Goal: Transaction & Acquisition: Book appointment/travel/reservation

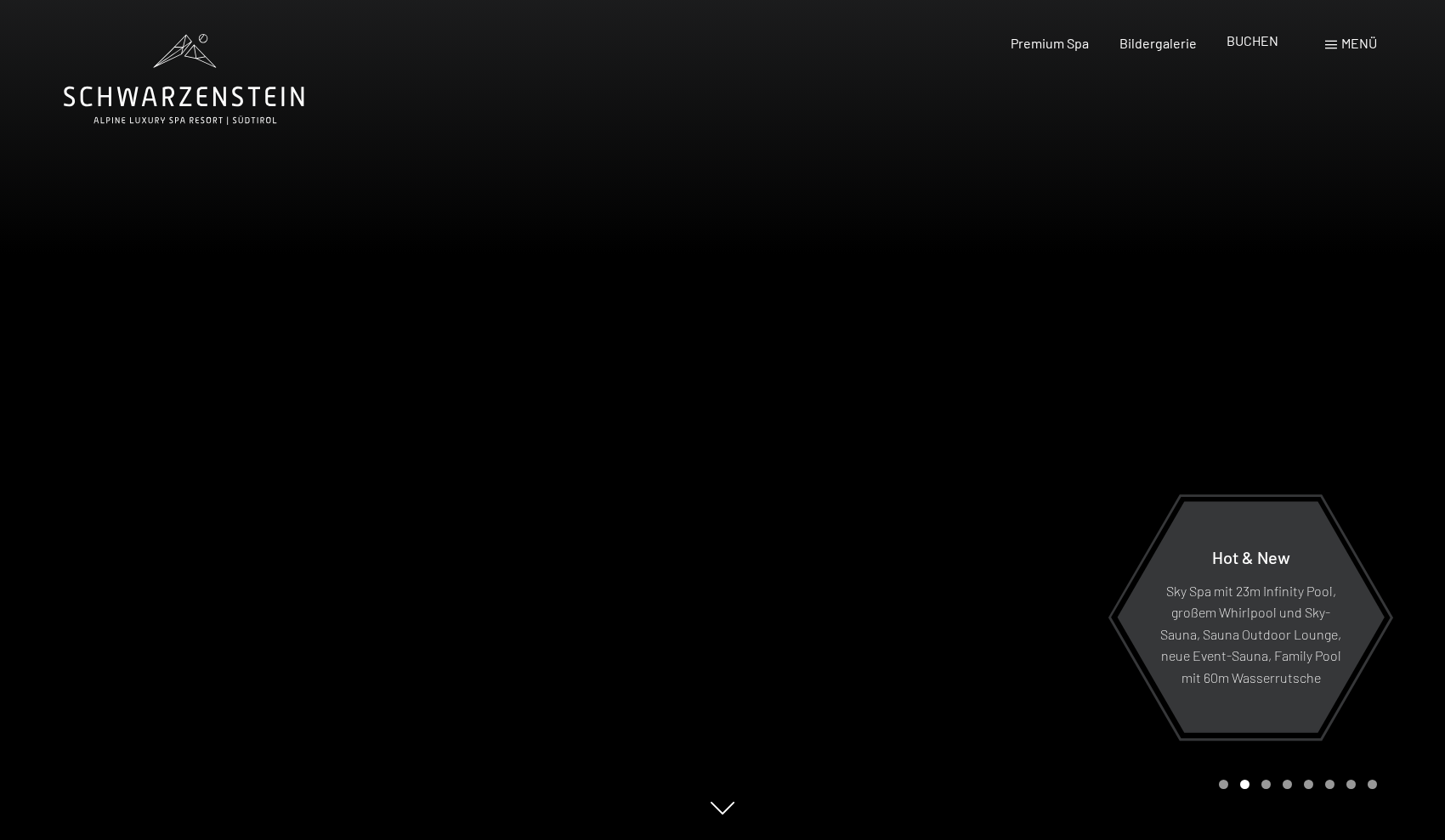
click at [1243, 40] on span "BUCHEN" at bounding box center [1253, 40] width 52 height 16
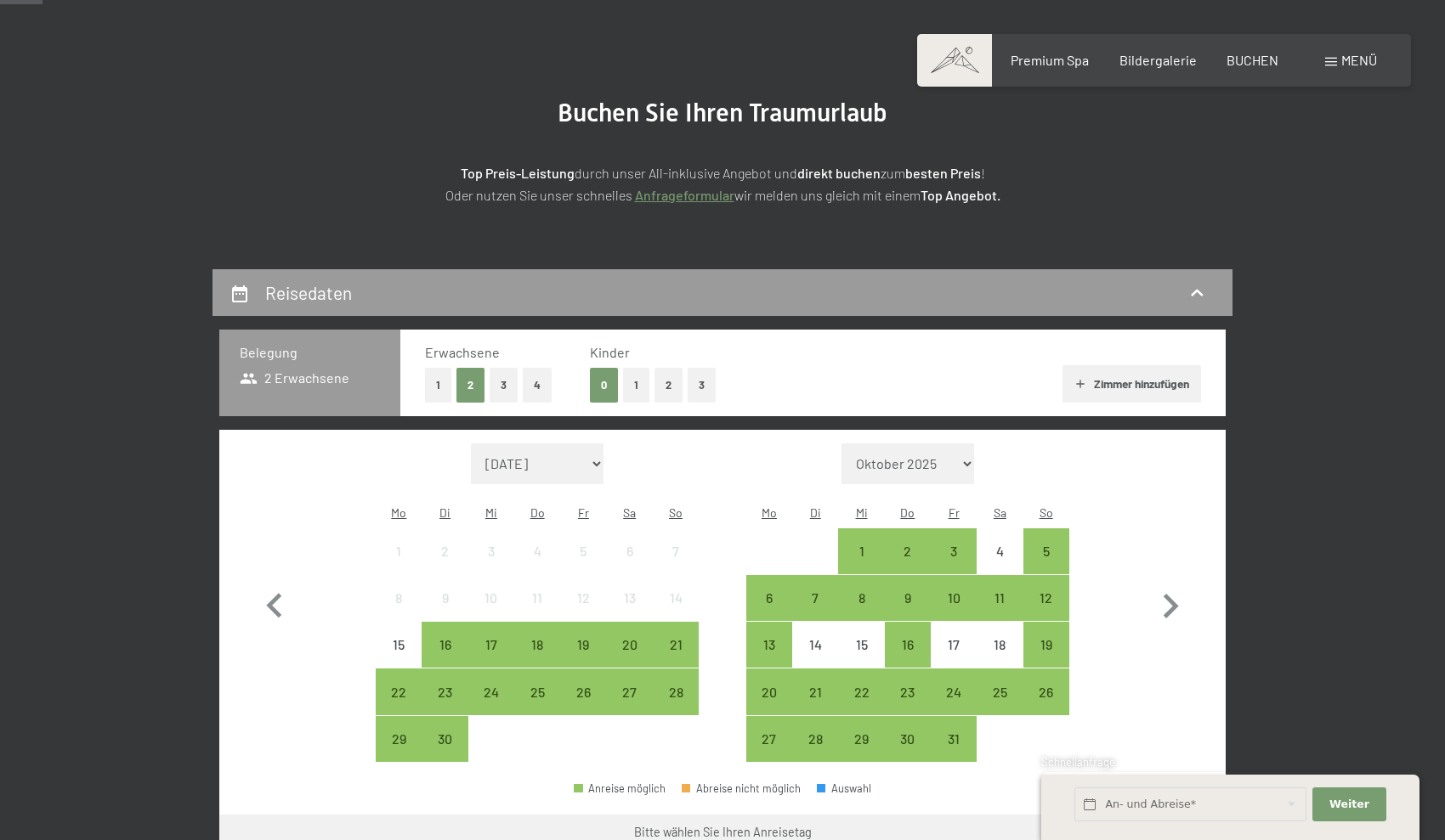
scroll to position [166, 0]
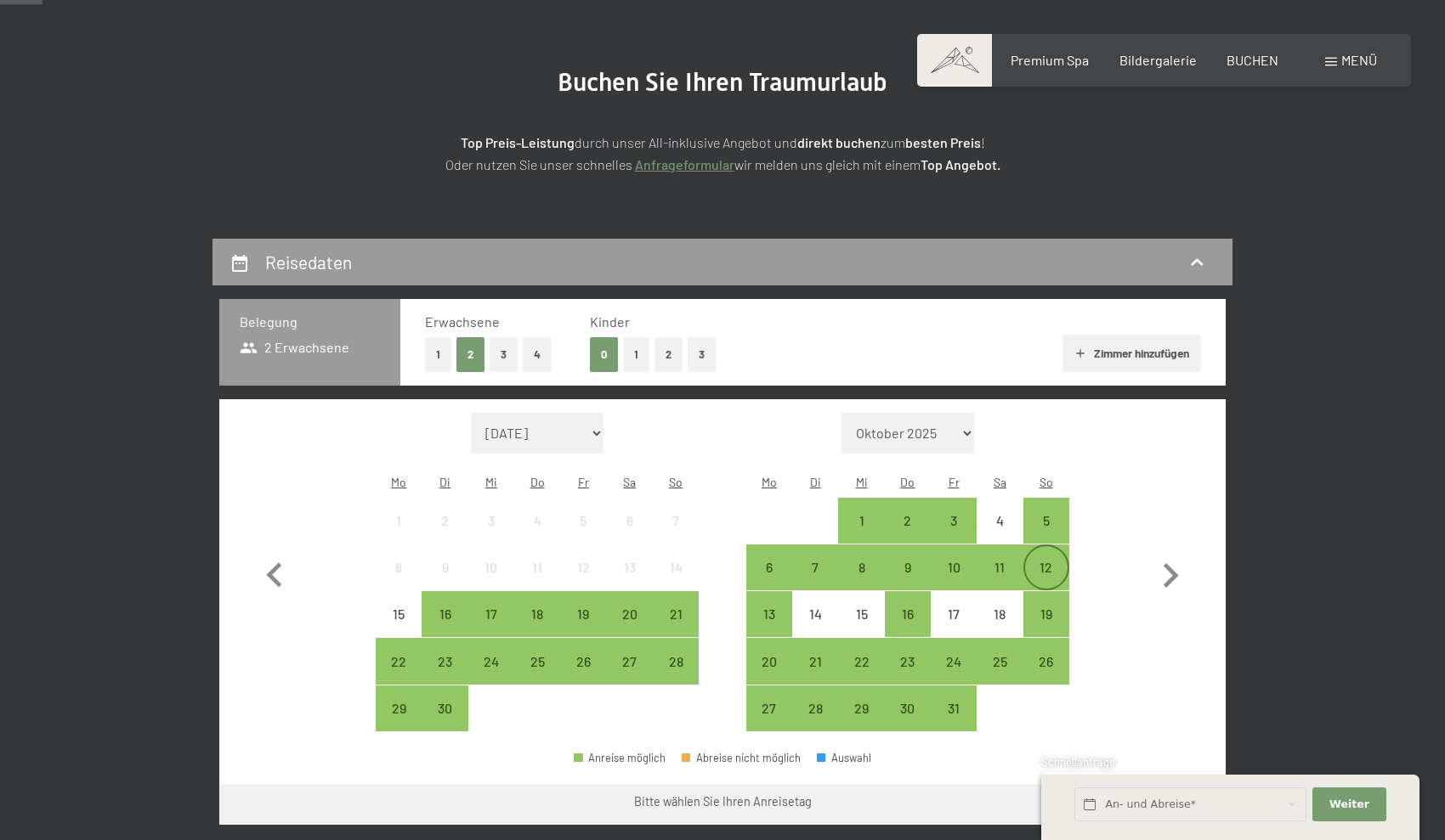
click at [1048, 561] on div "12" at bounding box center [1046, 582] width 43 height 43
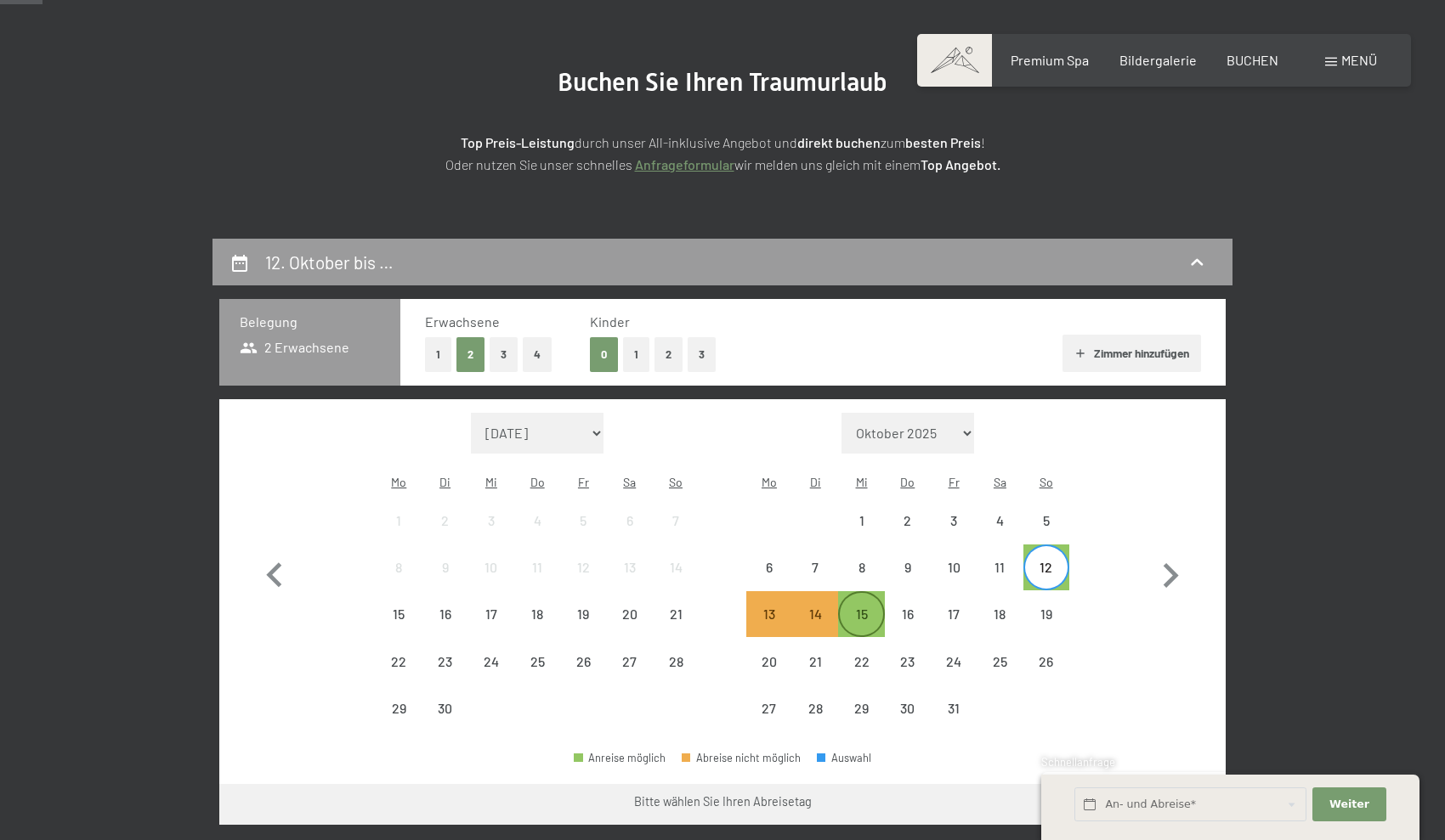
click at [863, 608] on div "15" at bounding box center [861, 629] width 43 height 43
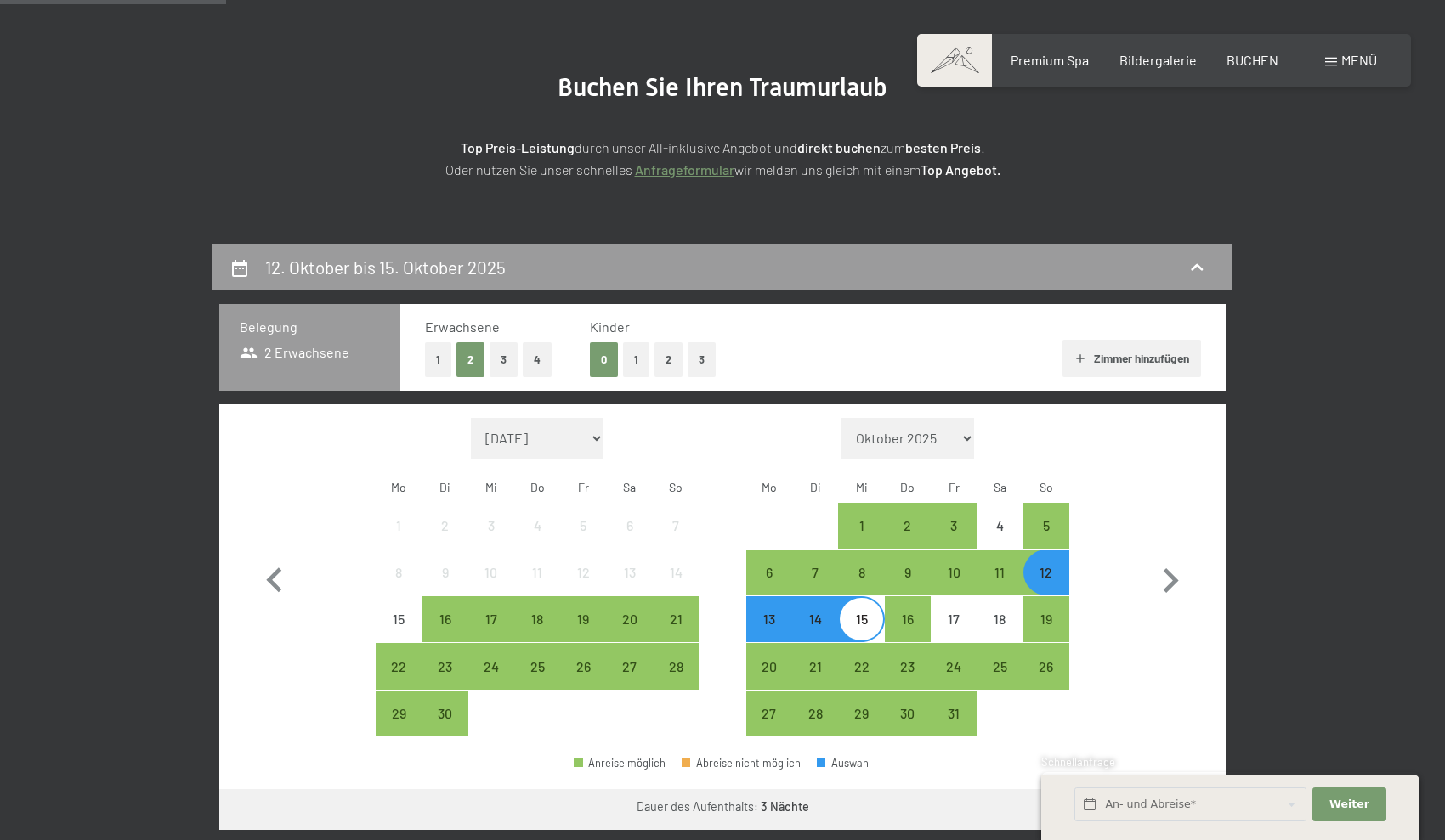
scroll to position [135, 0]
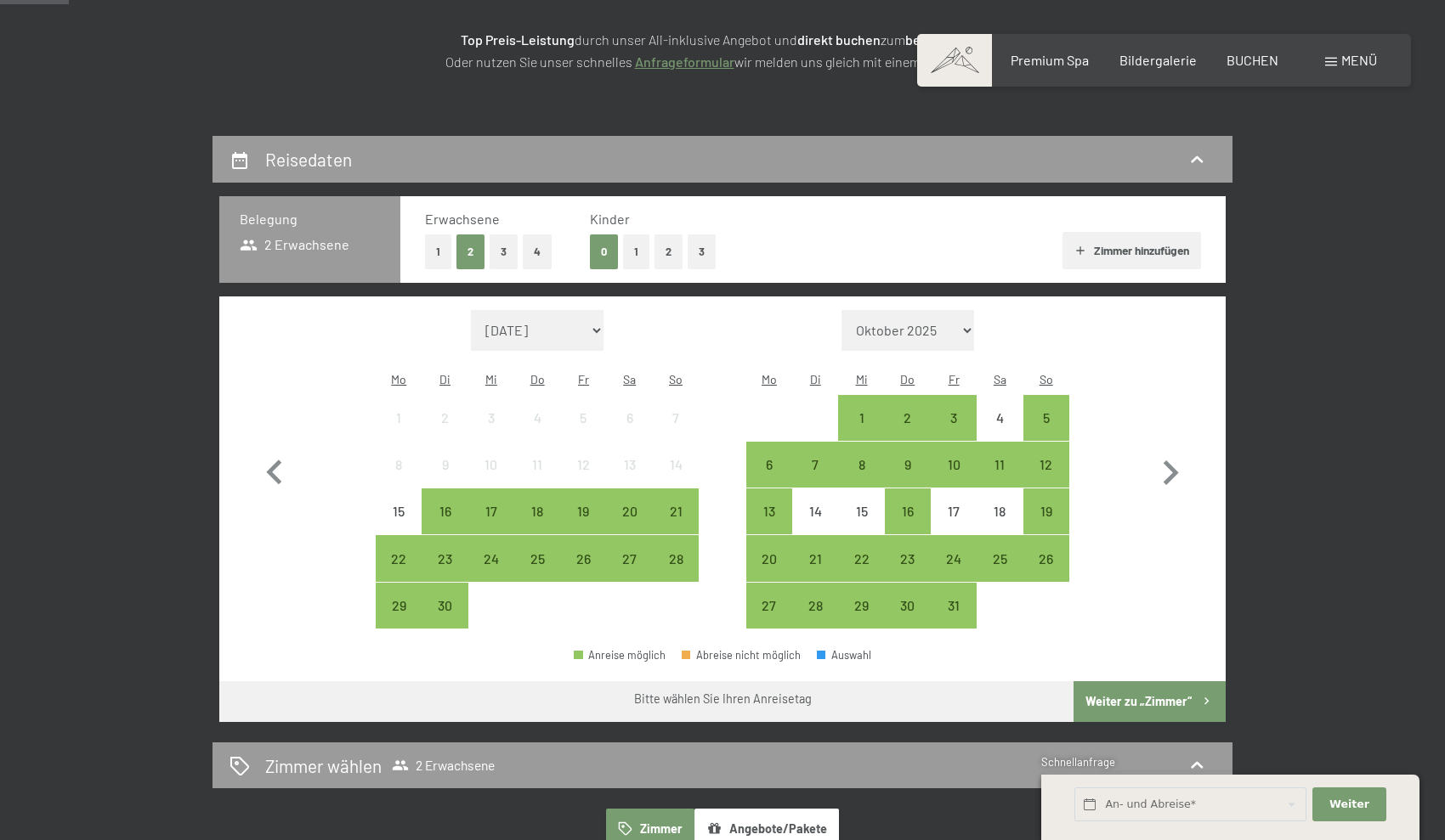
scroll to position [271, 0]
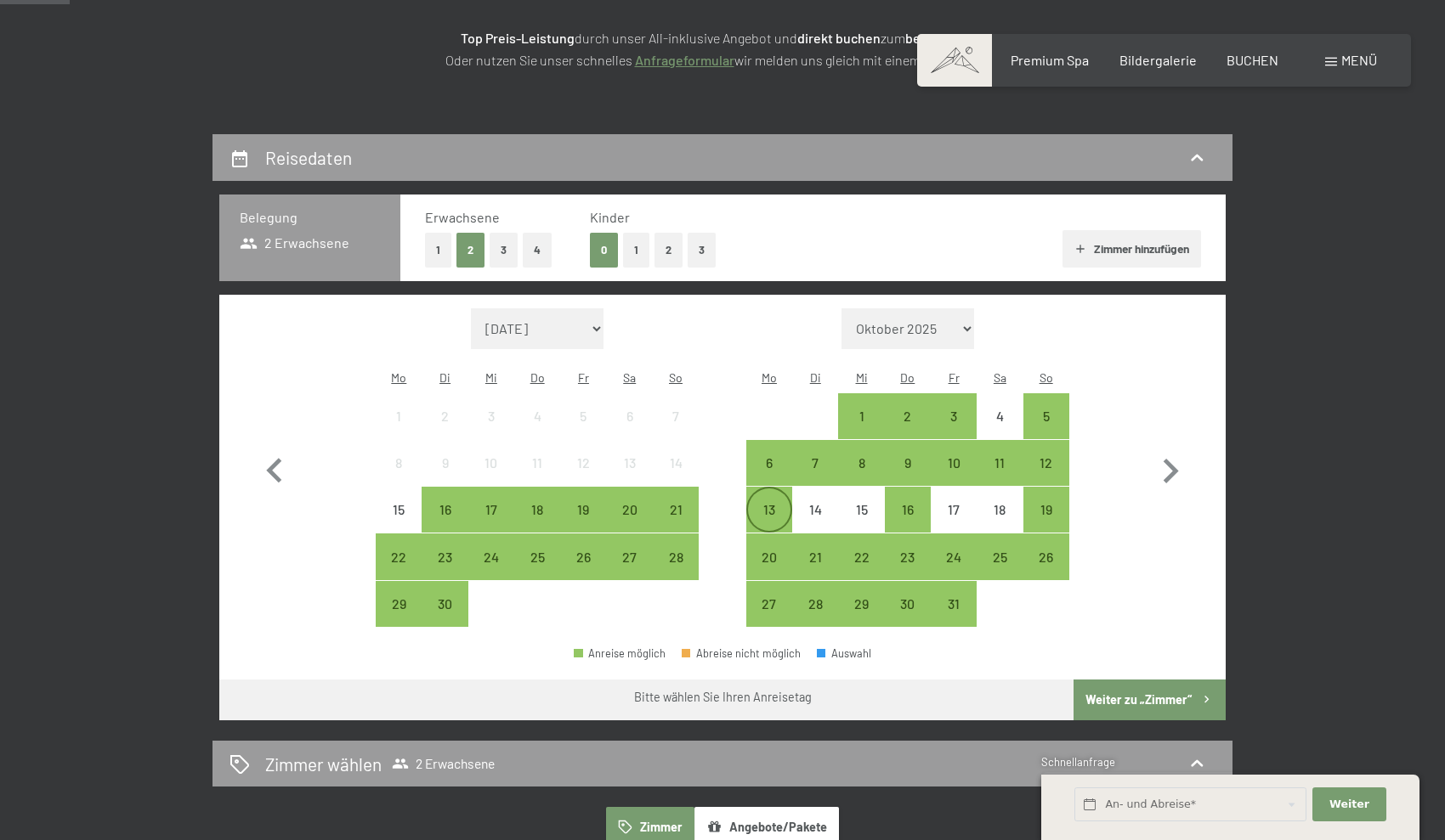
click at [772, 503] on div "13" at bounding box center [769, 524] width 43 height 43
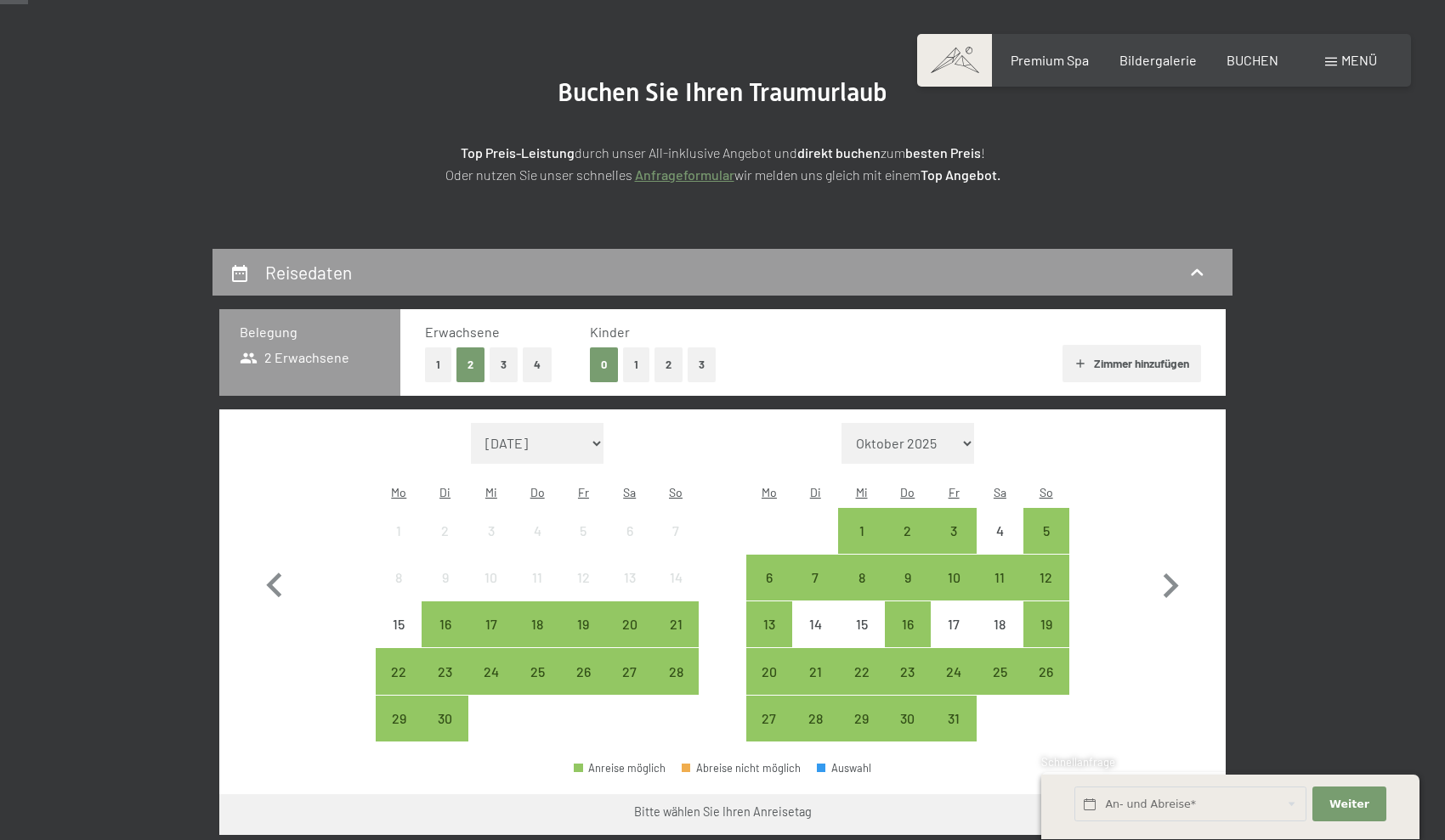
scroll to position [202, 0]
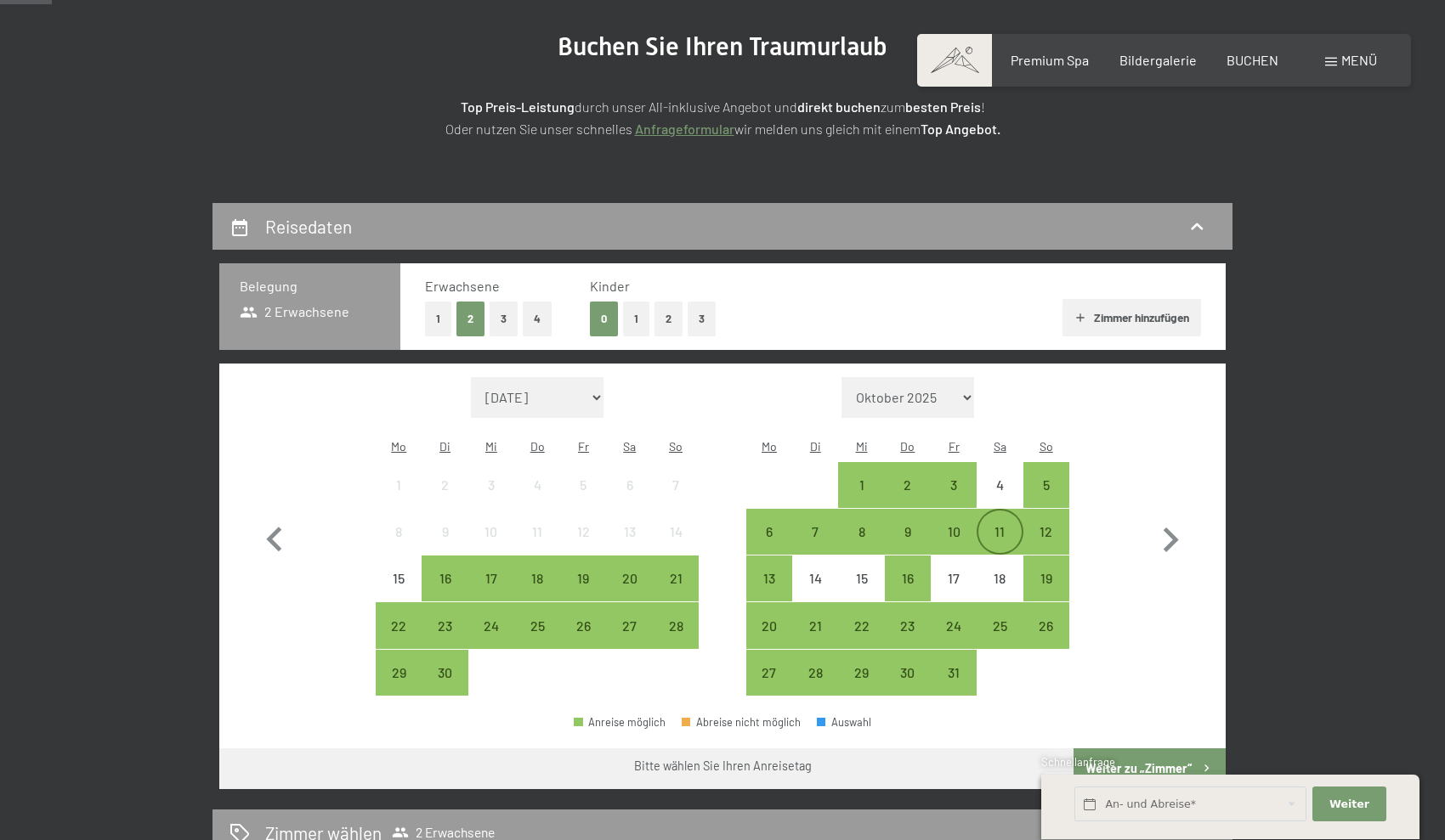
click at [998, 525] on div "11" at bounding box center [1000, 546] width 43 height 43
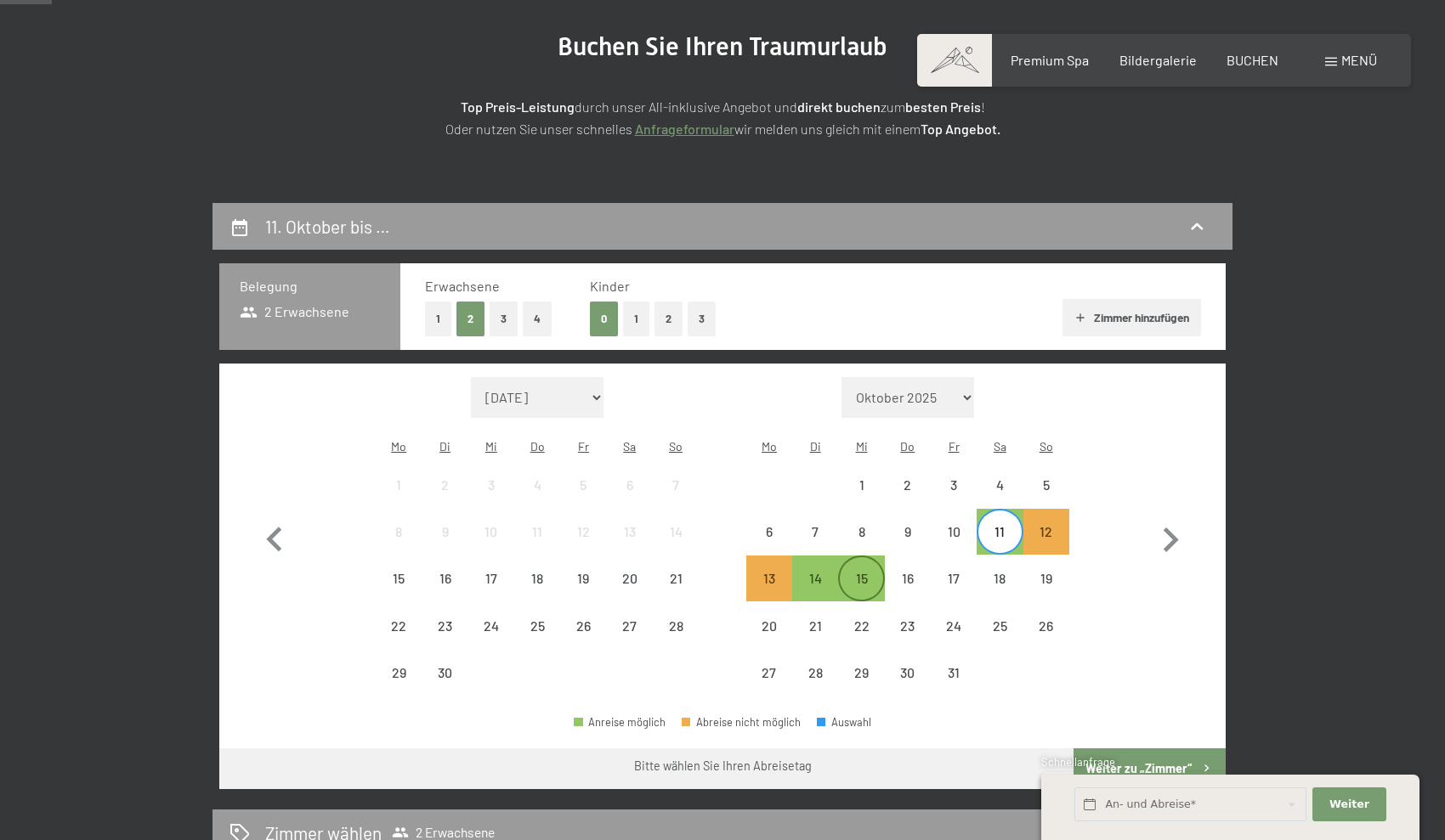
click at [876, 572] on div "15" at bounding box center [861, 594] width 43 height 43
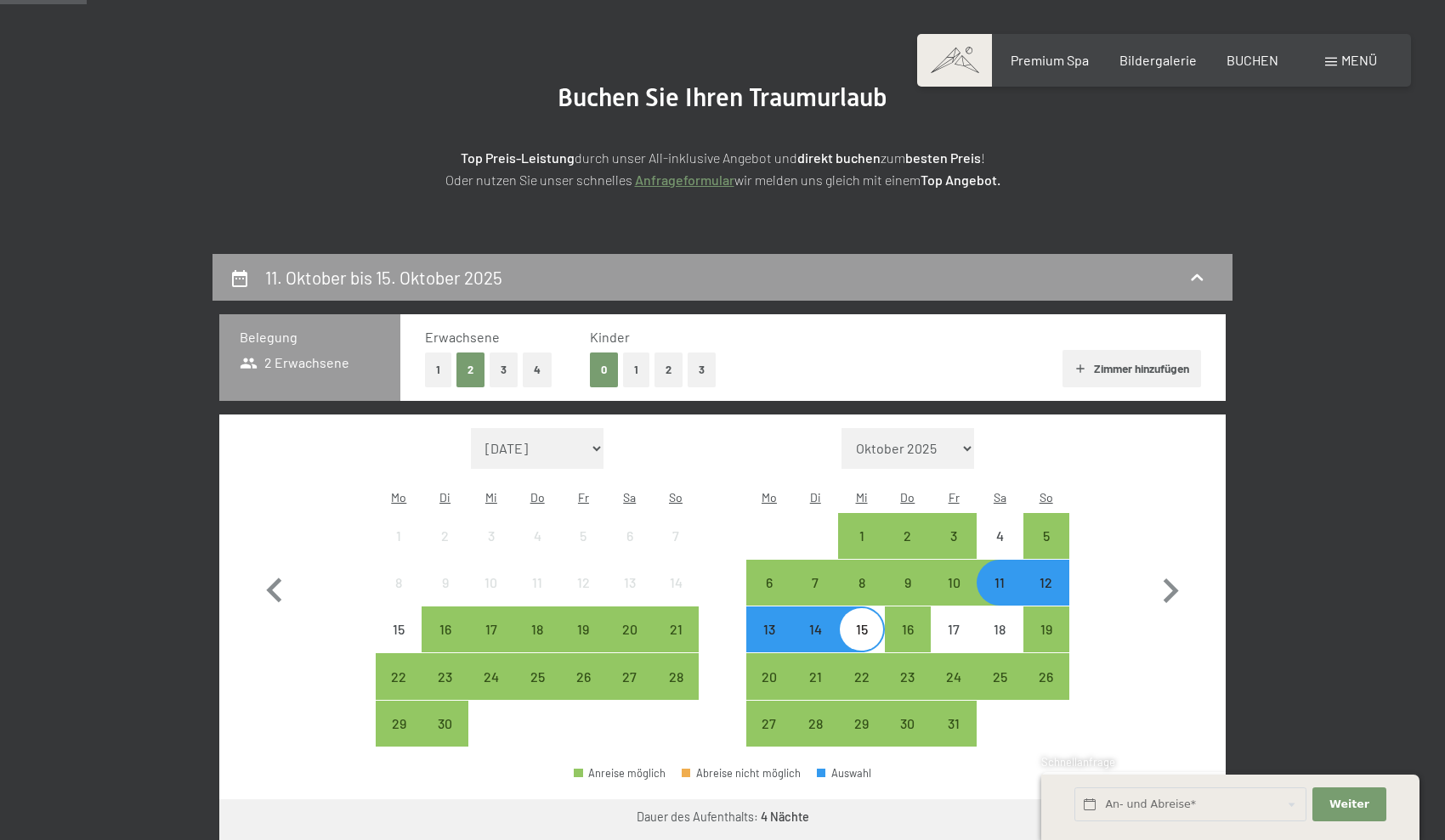
scroll to position [133, 0]
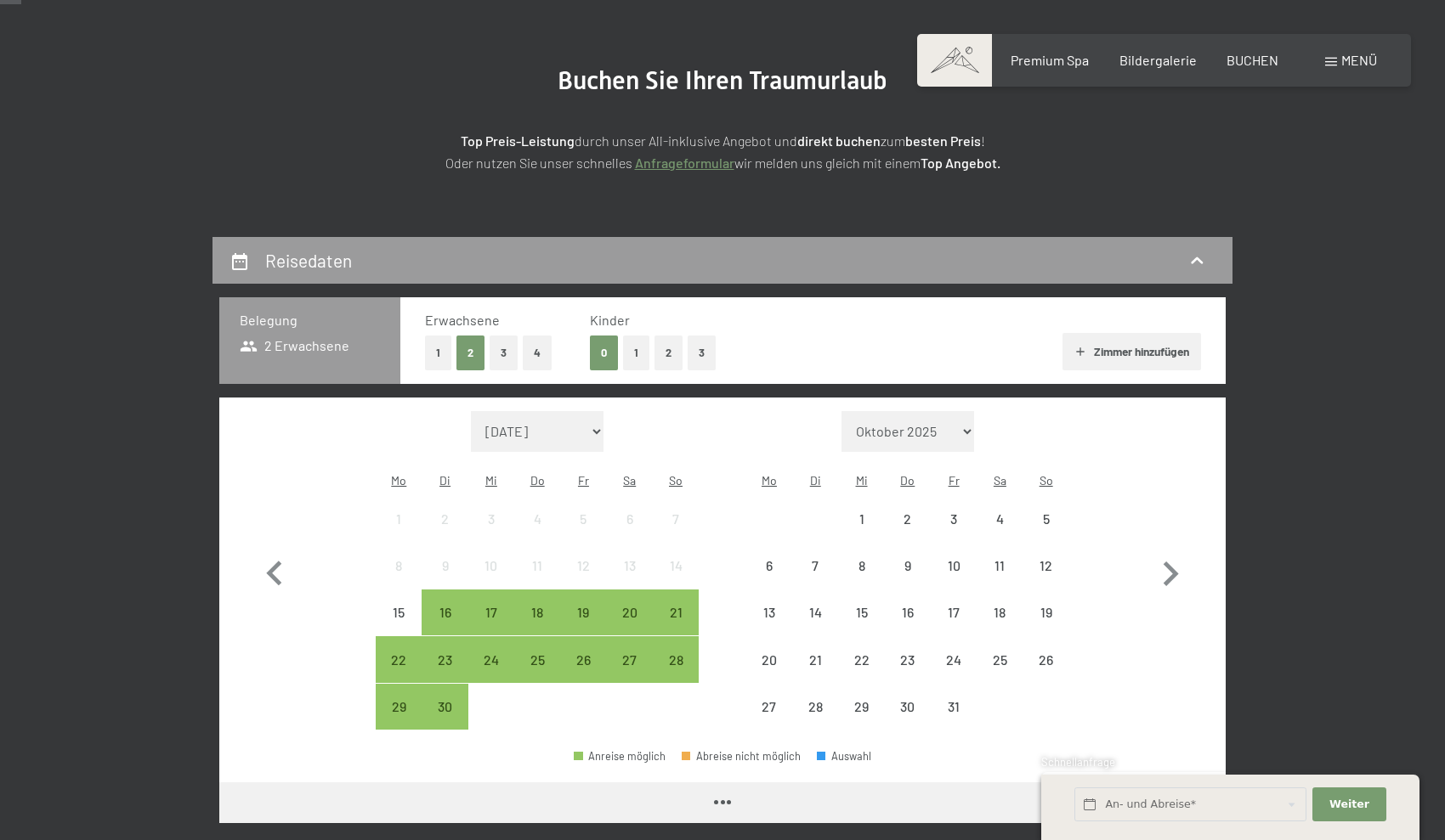
scroll to position [212, 0]
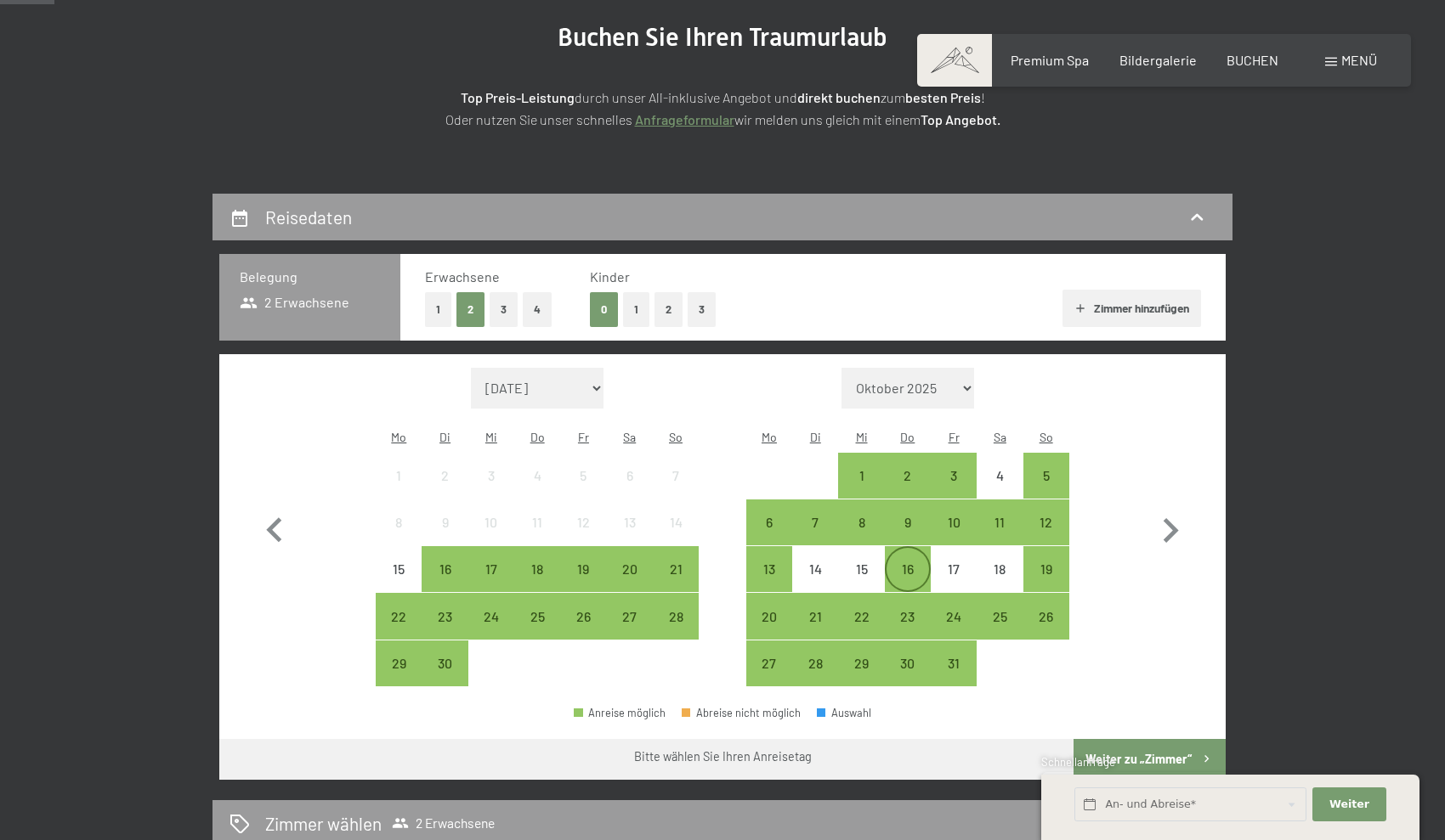
click at [909, 562] on div "16" at bounding box center [908, 584] width 43 height 43
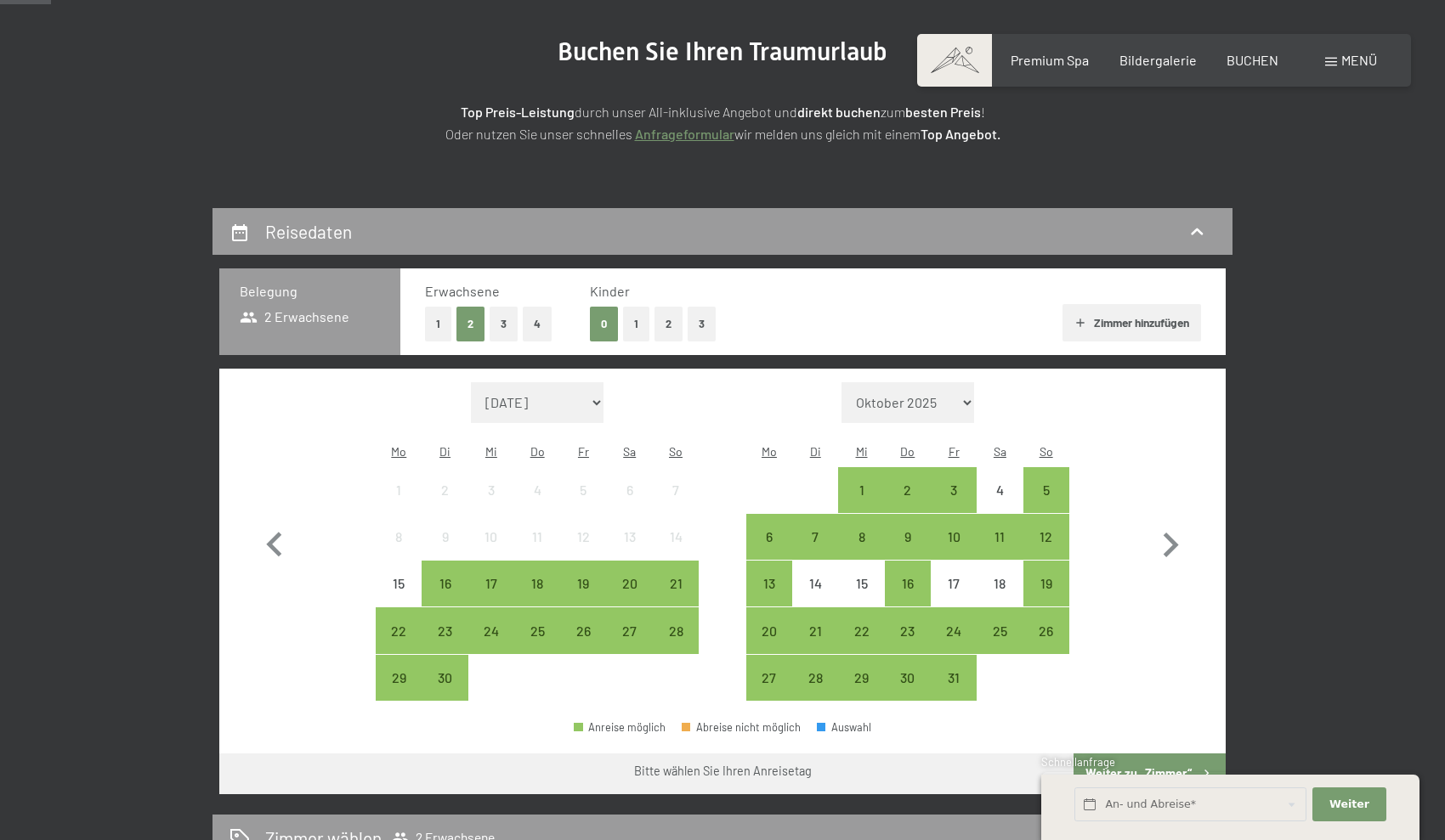
scroll to position [201, 0]
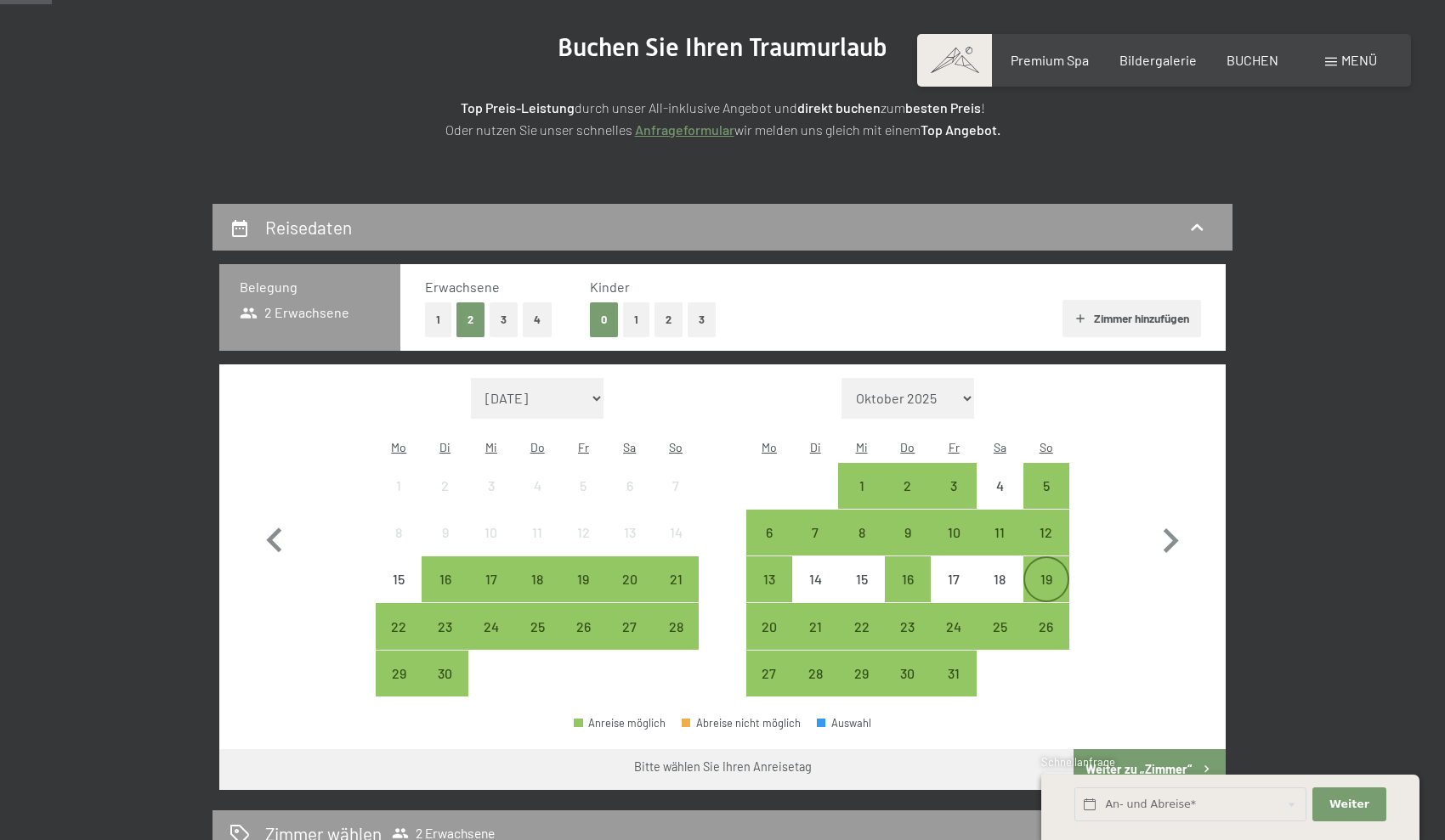
click at [1043, 572] on div "19" at bounding box center [1046, 594] width 43 height 43
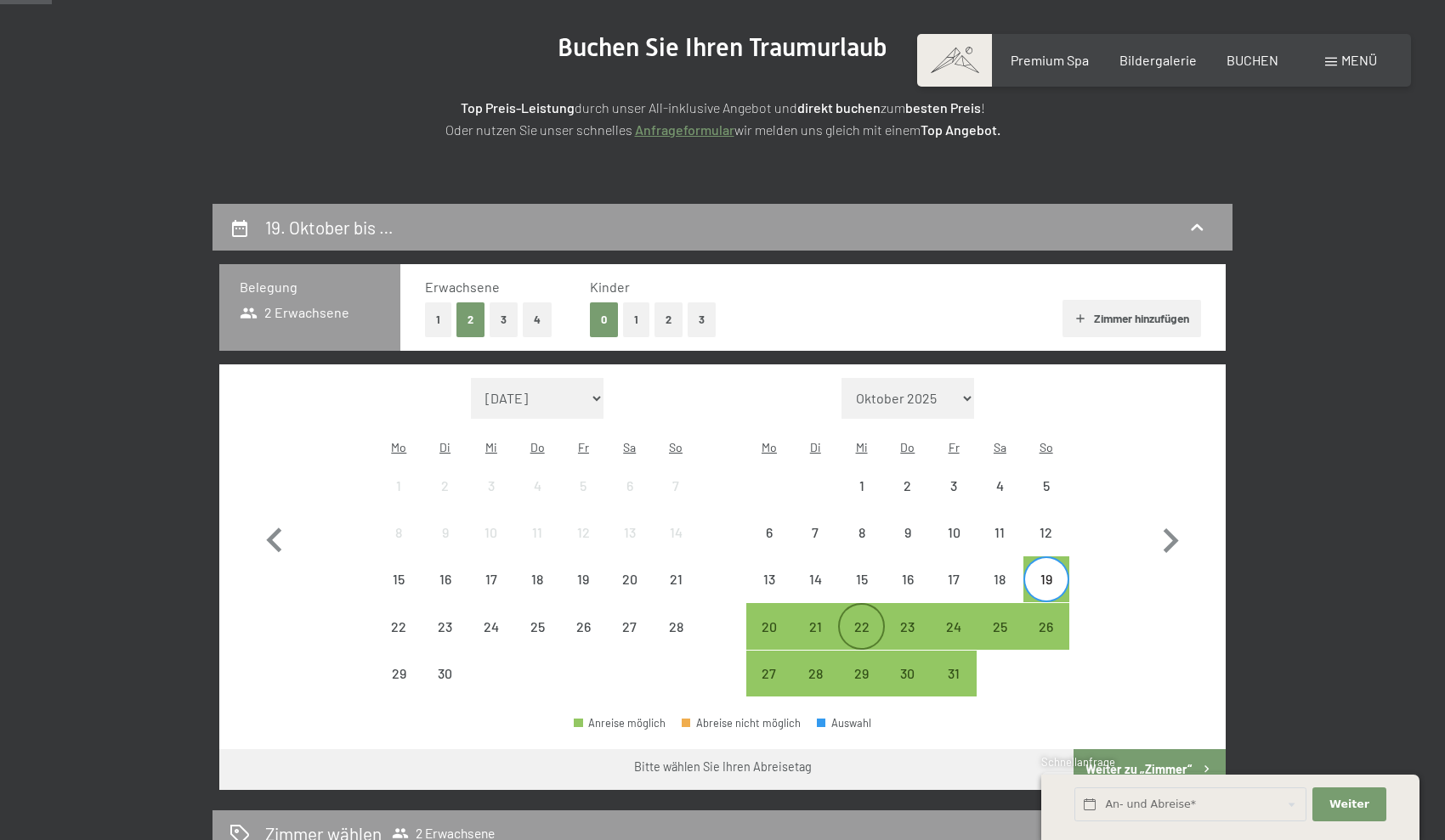
click at [876, 620] on div "22" at bounding box center [861, 642] width 43 height 43
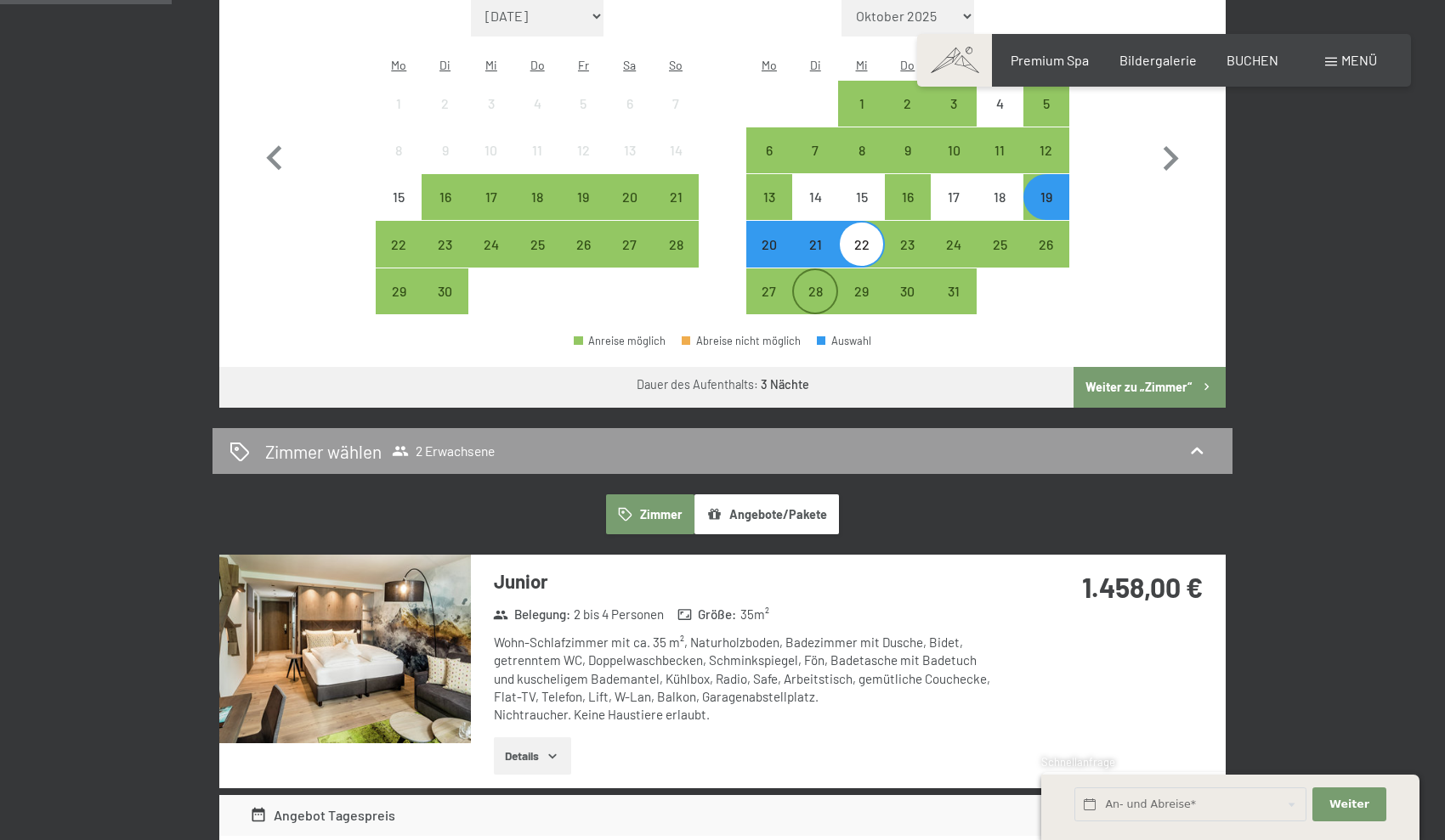
scroll to position [586, 0]
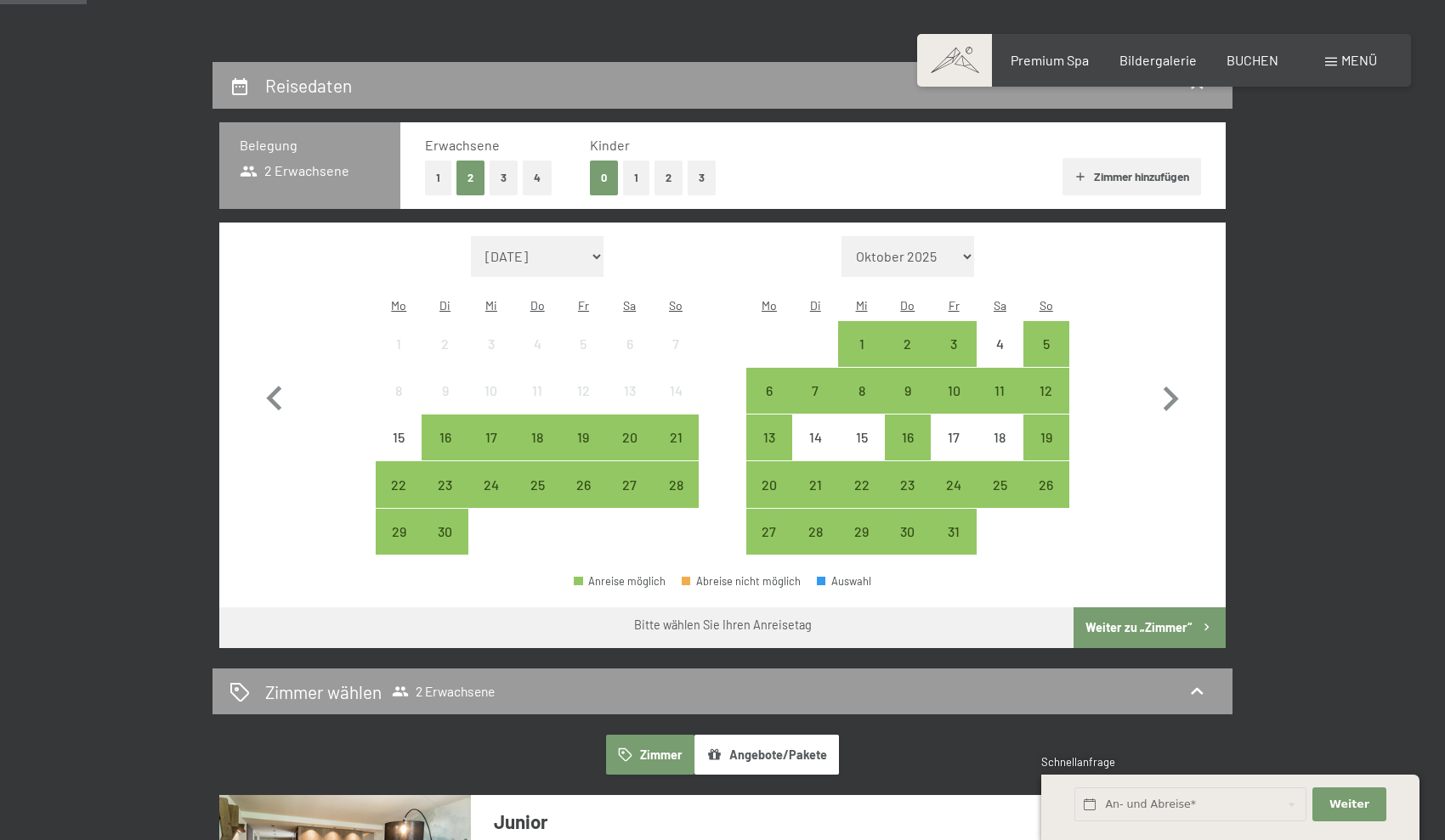
scroll to position [347, 0]
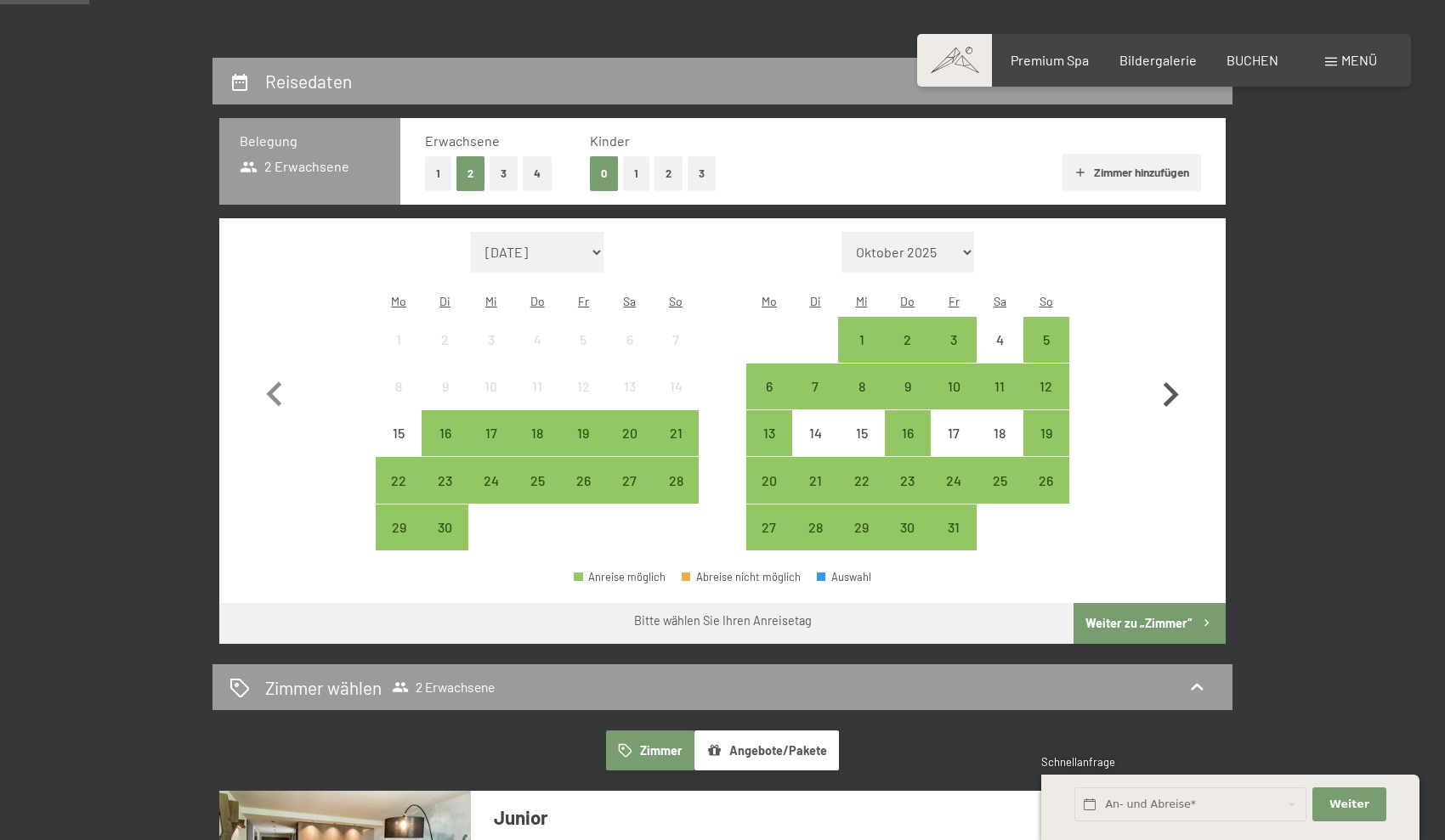
click at [1173, 383] on icon "button" at bounding box center [1171, 395] width 15 height 25
select select "[DATE]"
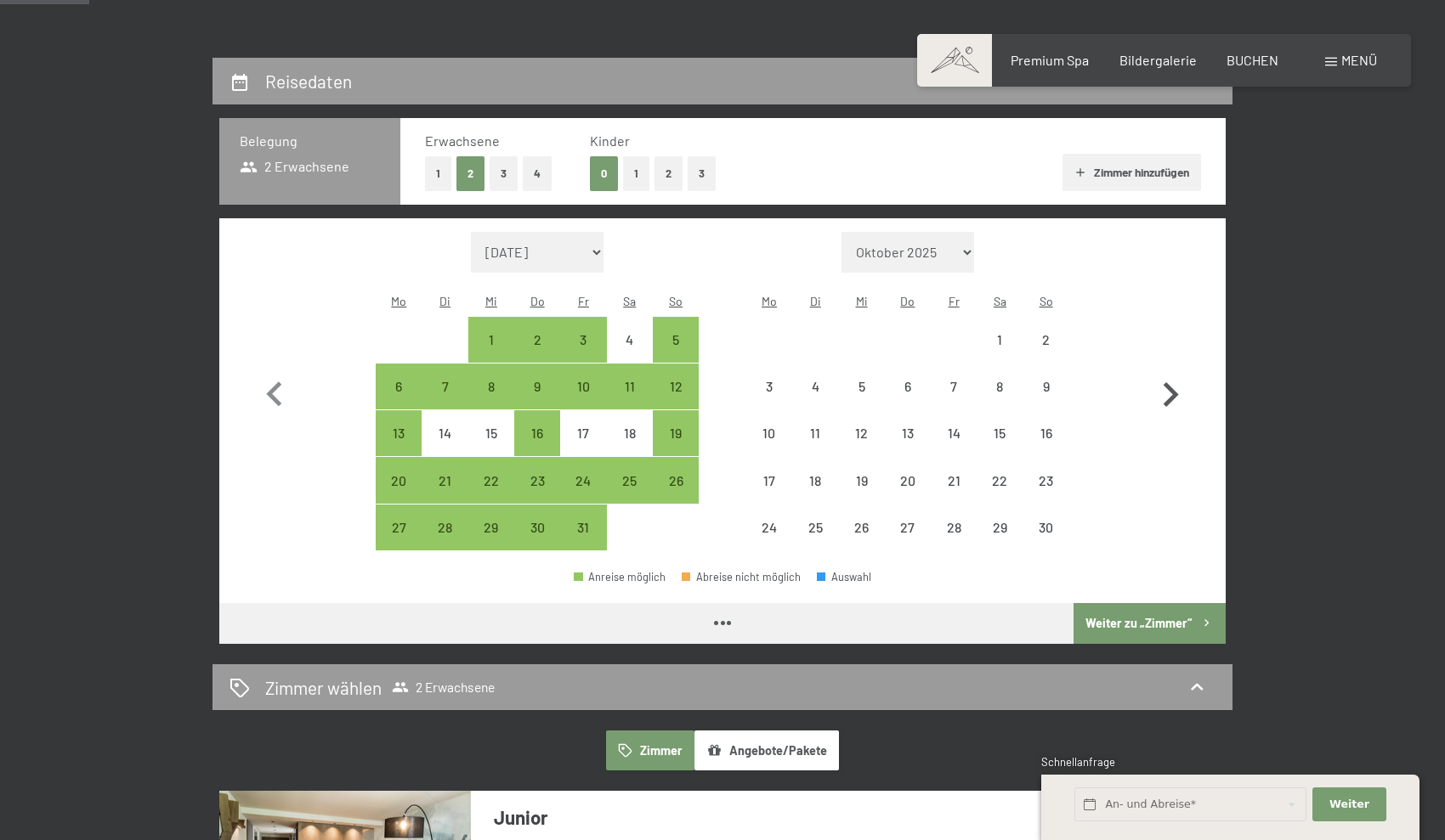
select select "[DATE]"
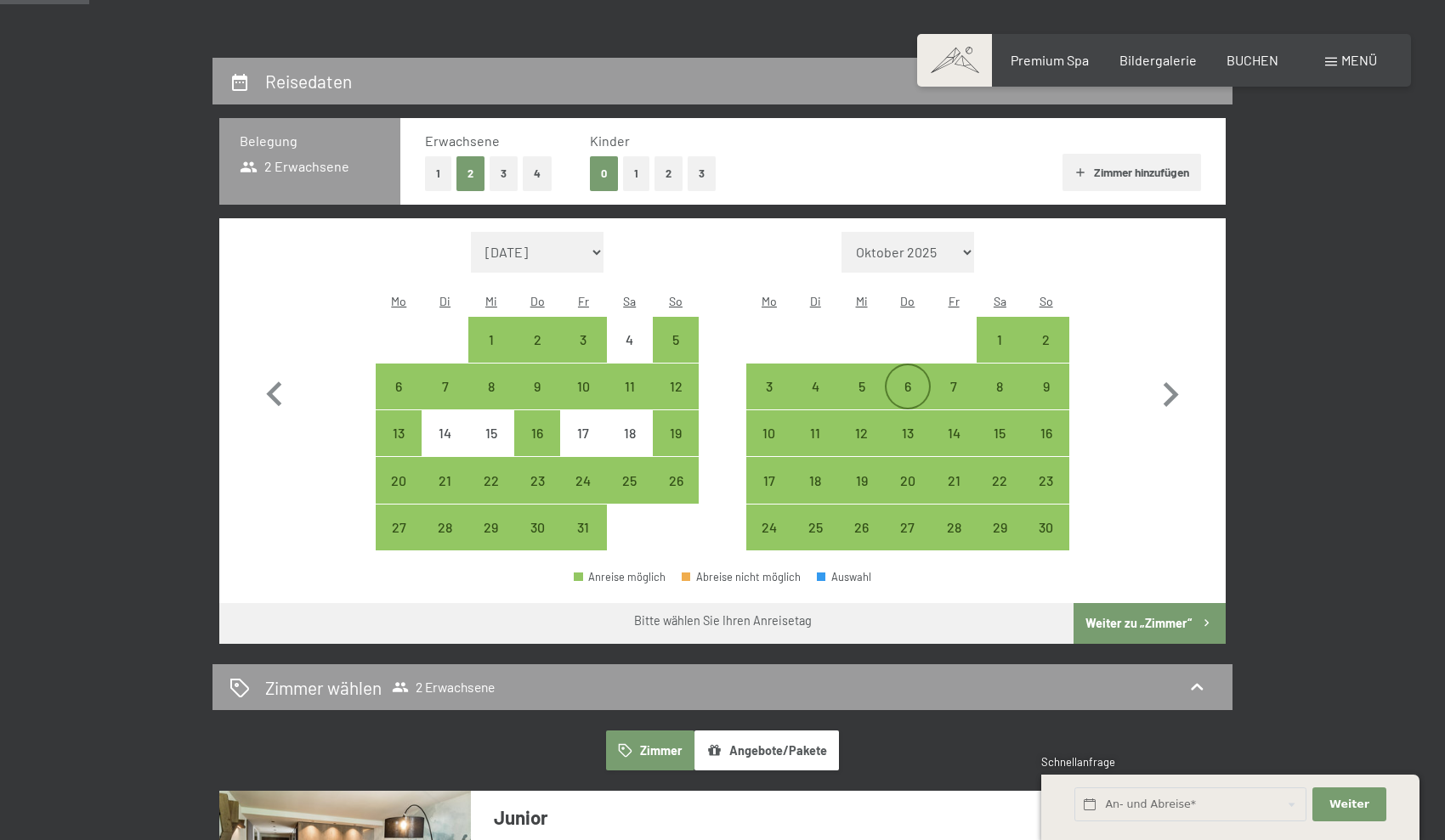
click at [916, 380] on div "6" at bounding box center [908, 401] width 43 height 43
select select "[DATE]"
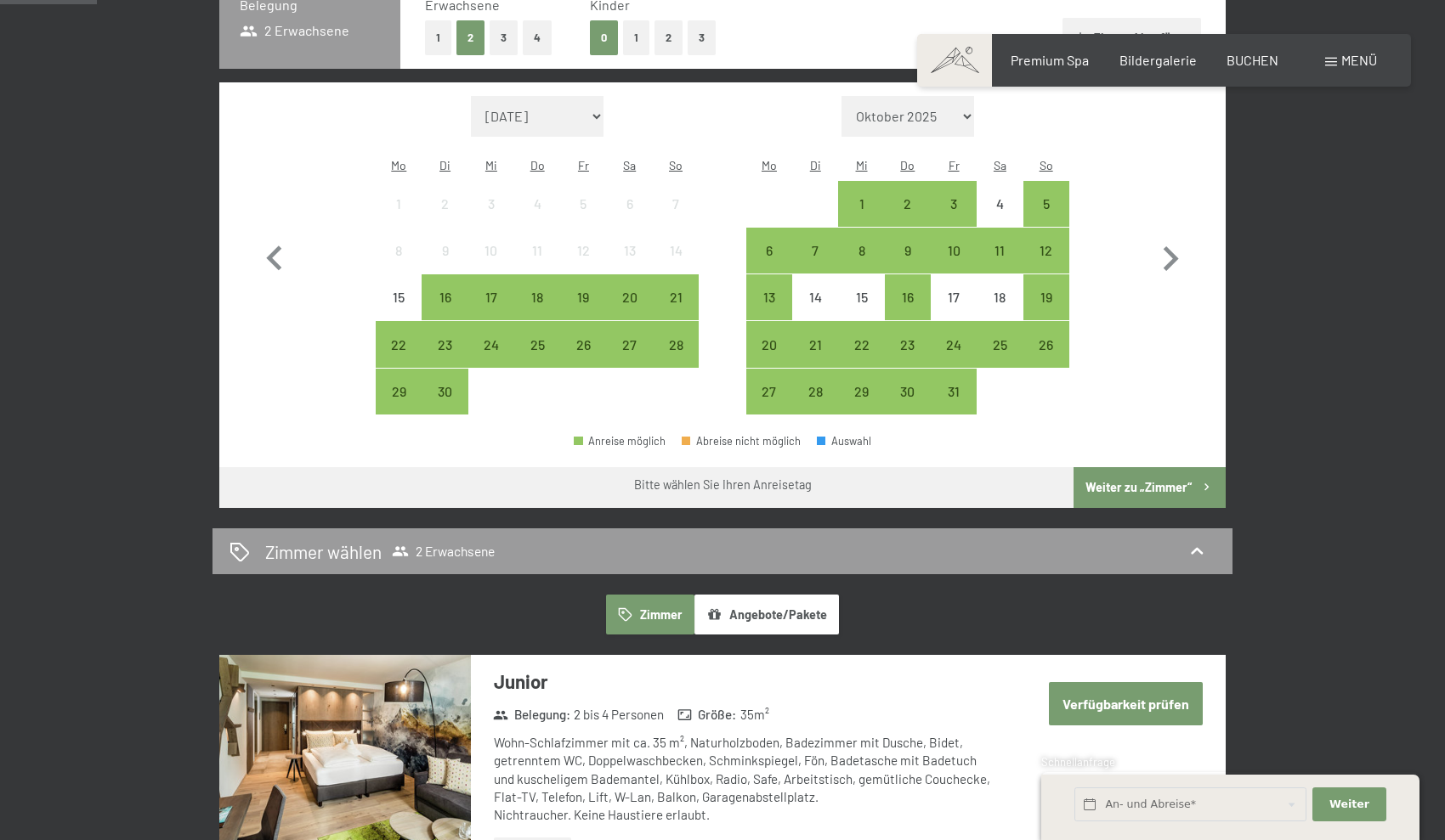
scroll to position [515, 0]
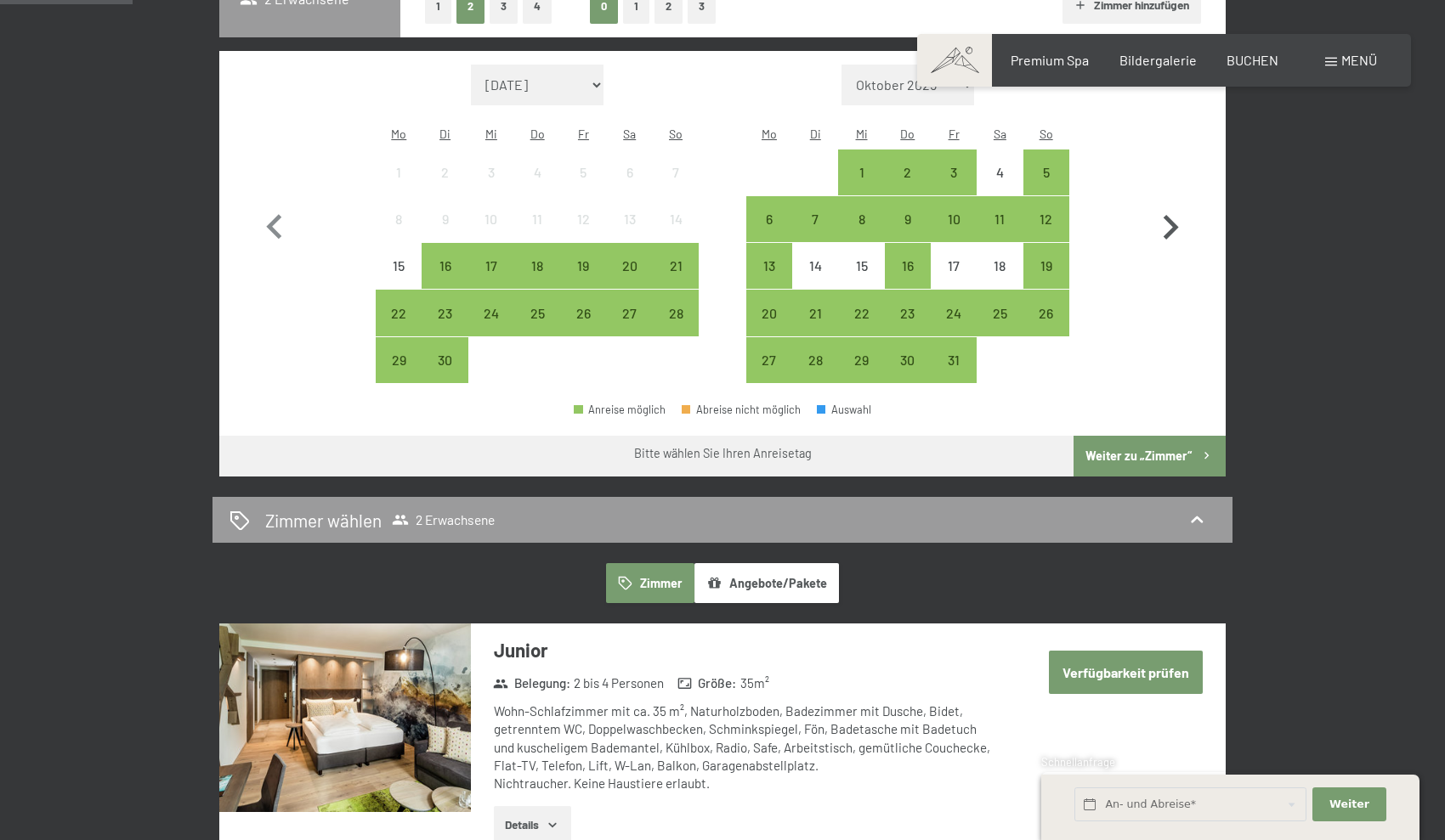
click at [1170, 214] on icon "button" at bounding box center [1170, 227] width 49 height 49
select select "2025-10-01"
select select "2025-11-01"
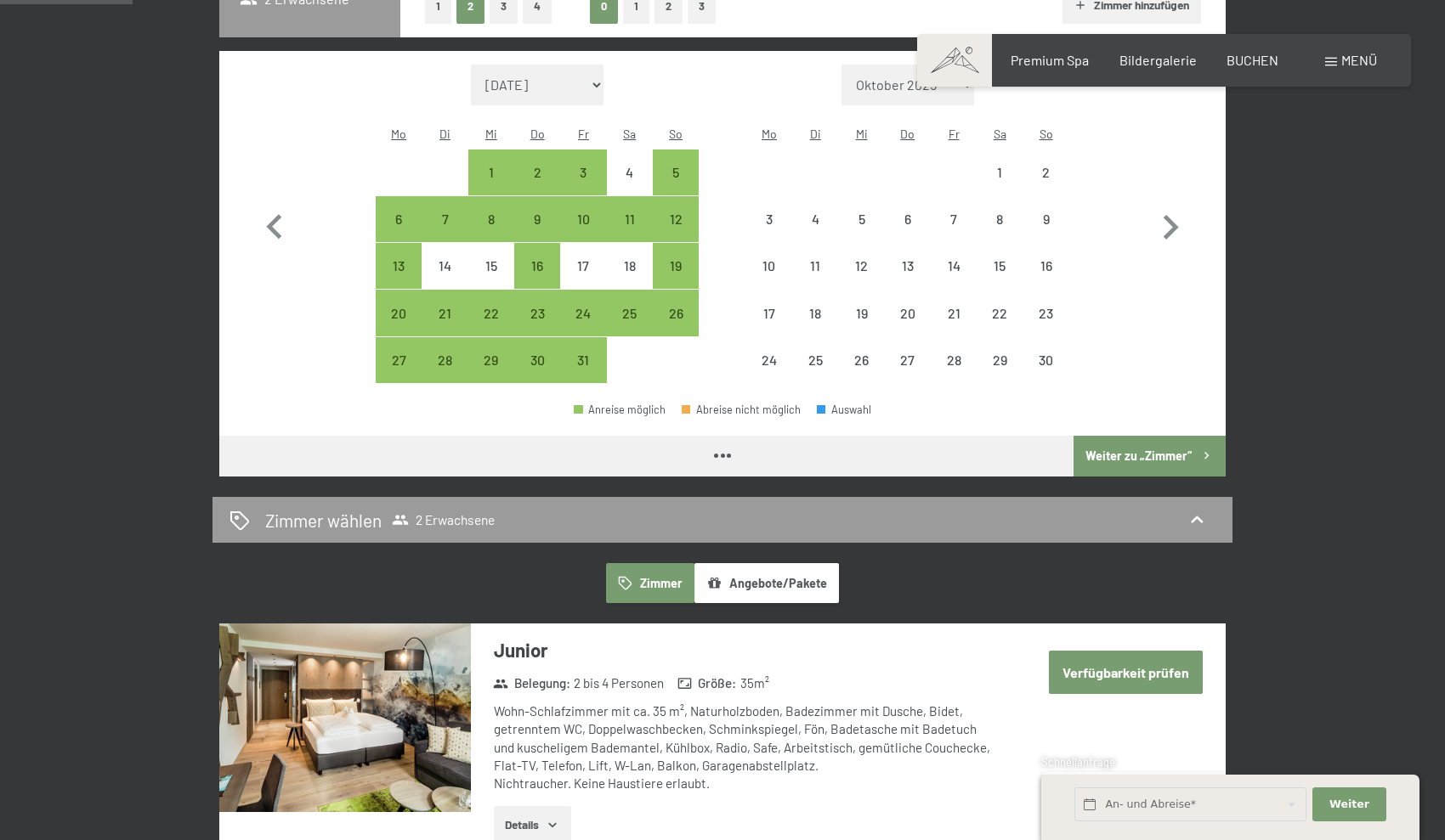
select select "2025-10-01"
select select "2025-11-01"
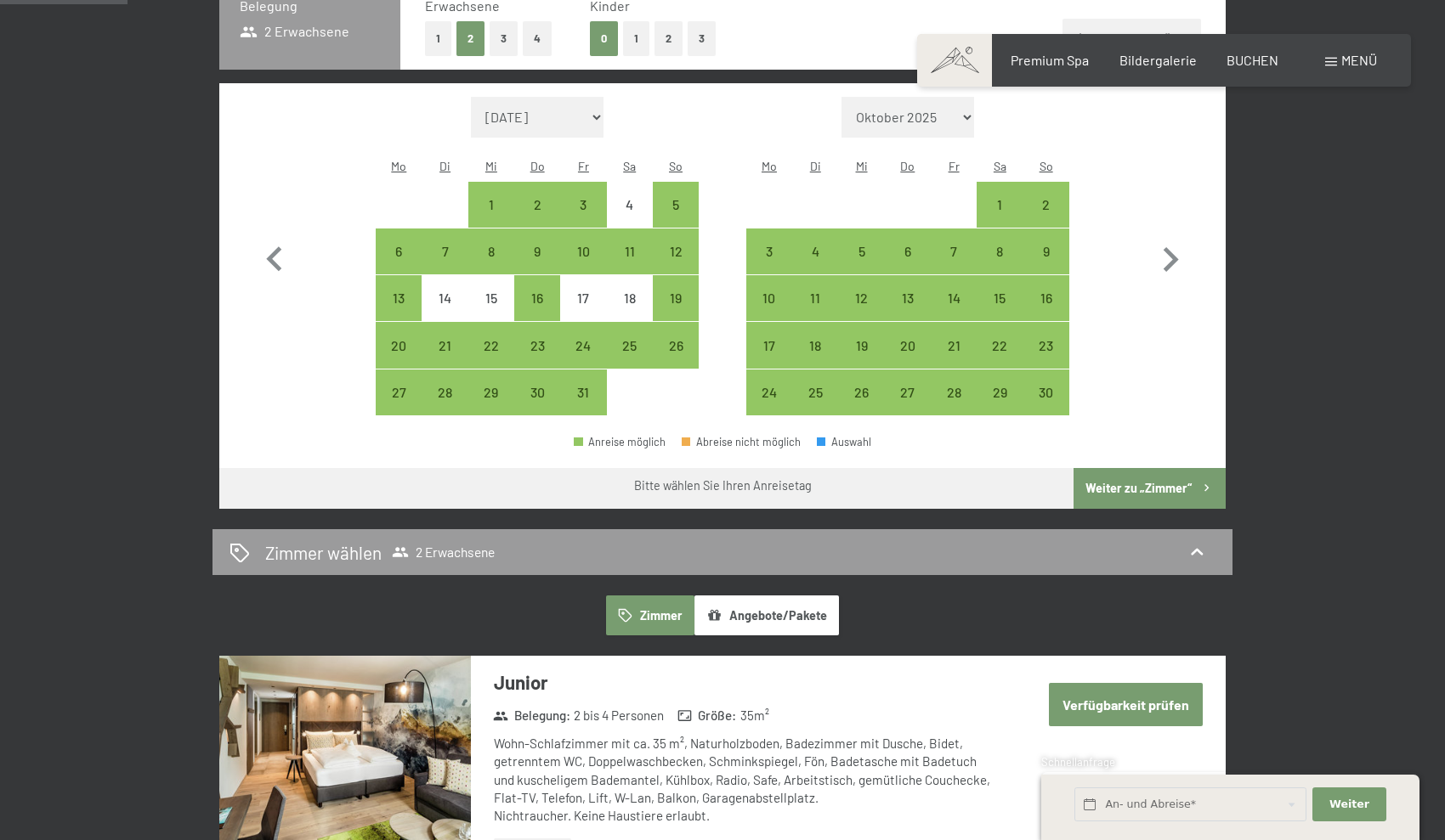
scroll to position [474, 0]
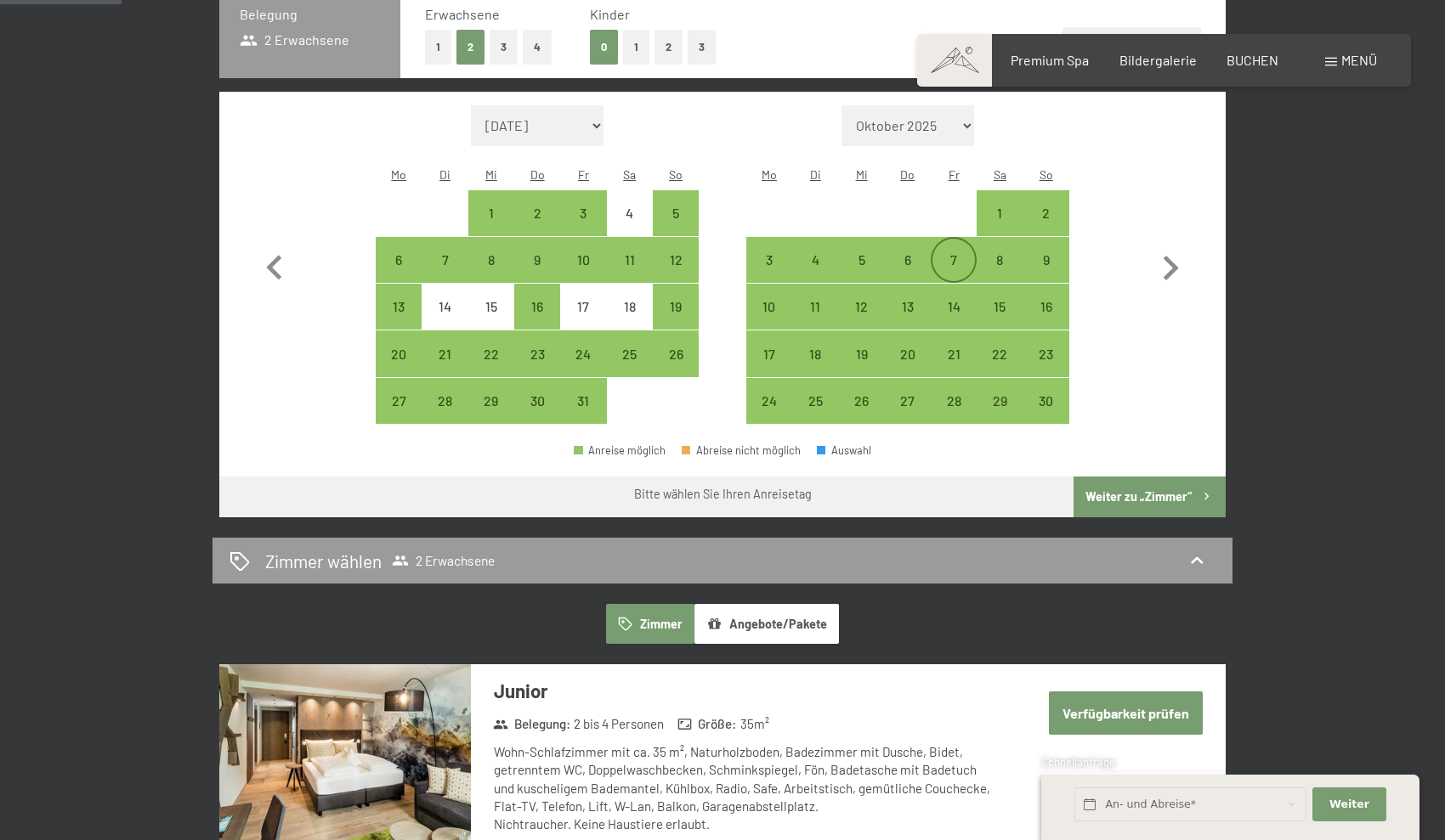
click at [950, 254] on div "7" at bounding box center [954, 275] width 43 height 43
select select "2025-10-01"
select select "2025-11-01"
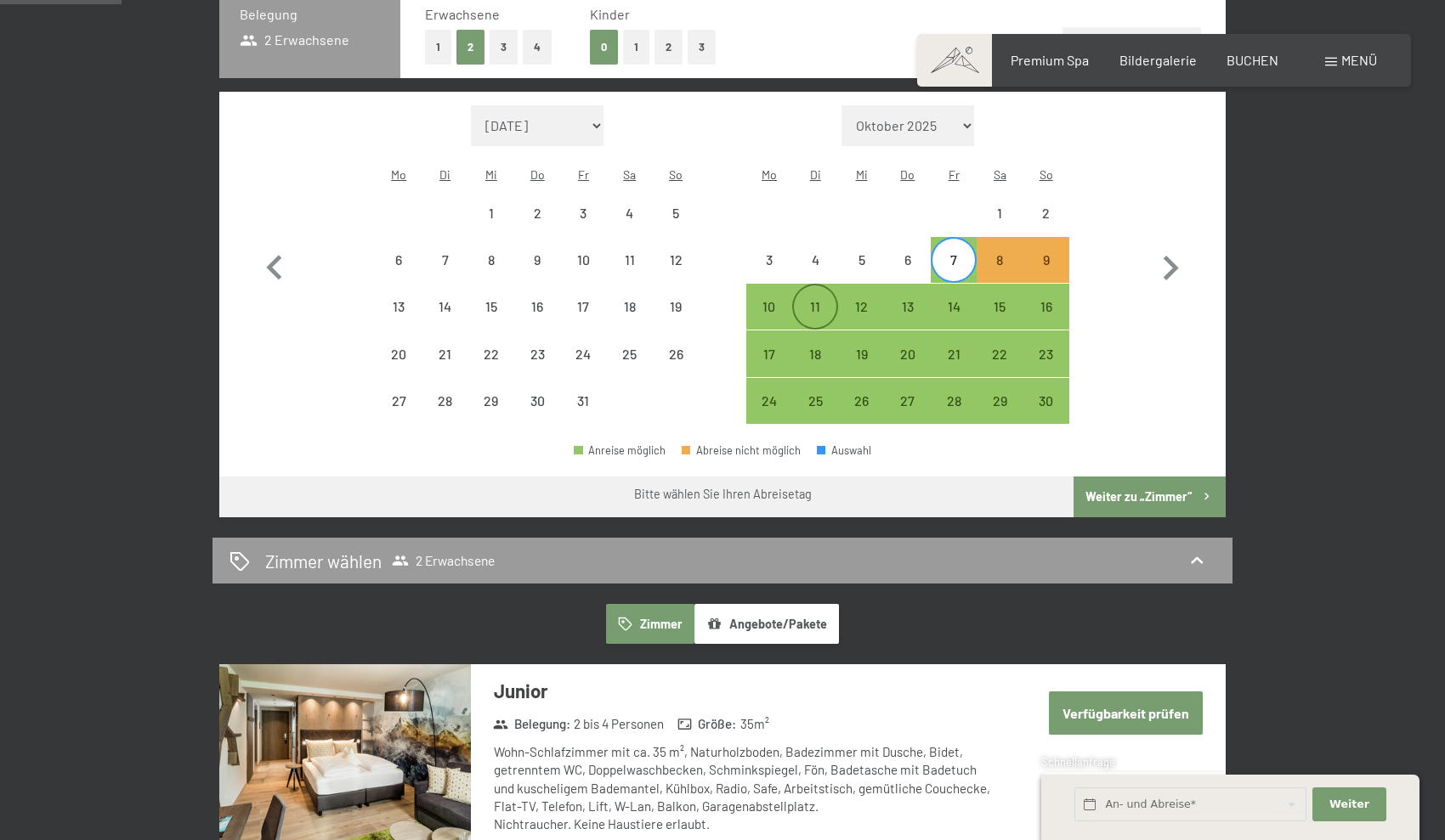
click at [825, 300] on div "11" at bounding box center [816, 321] width 43 height 43
select select "2025-10-01"
select select "2025-11-01"
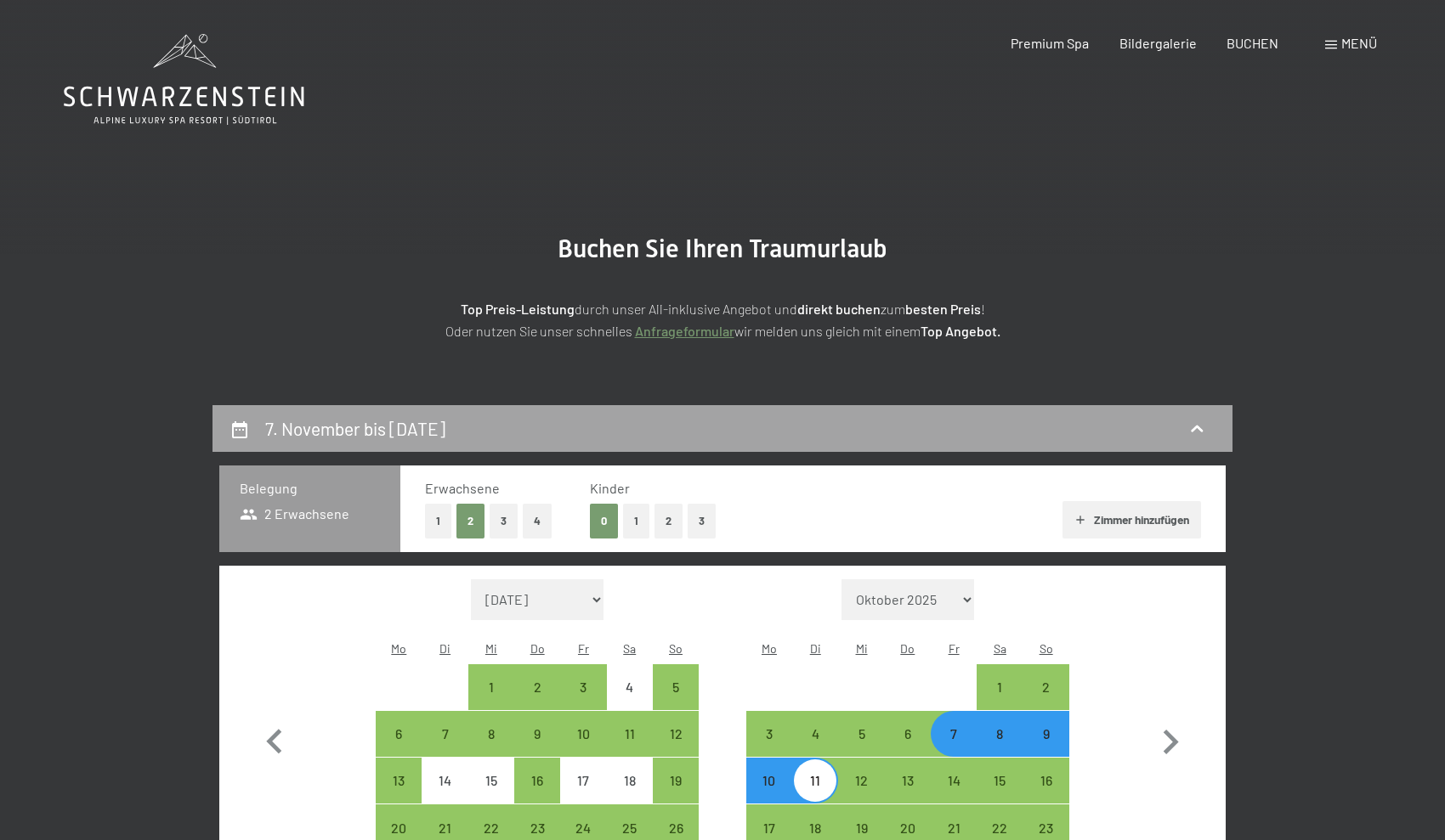
scroll to position [0, 0]
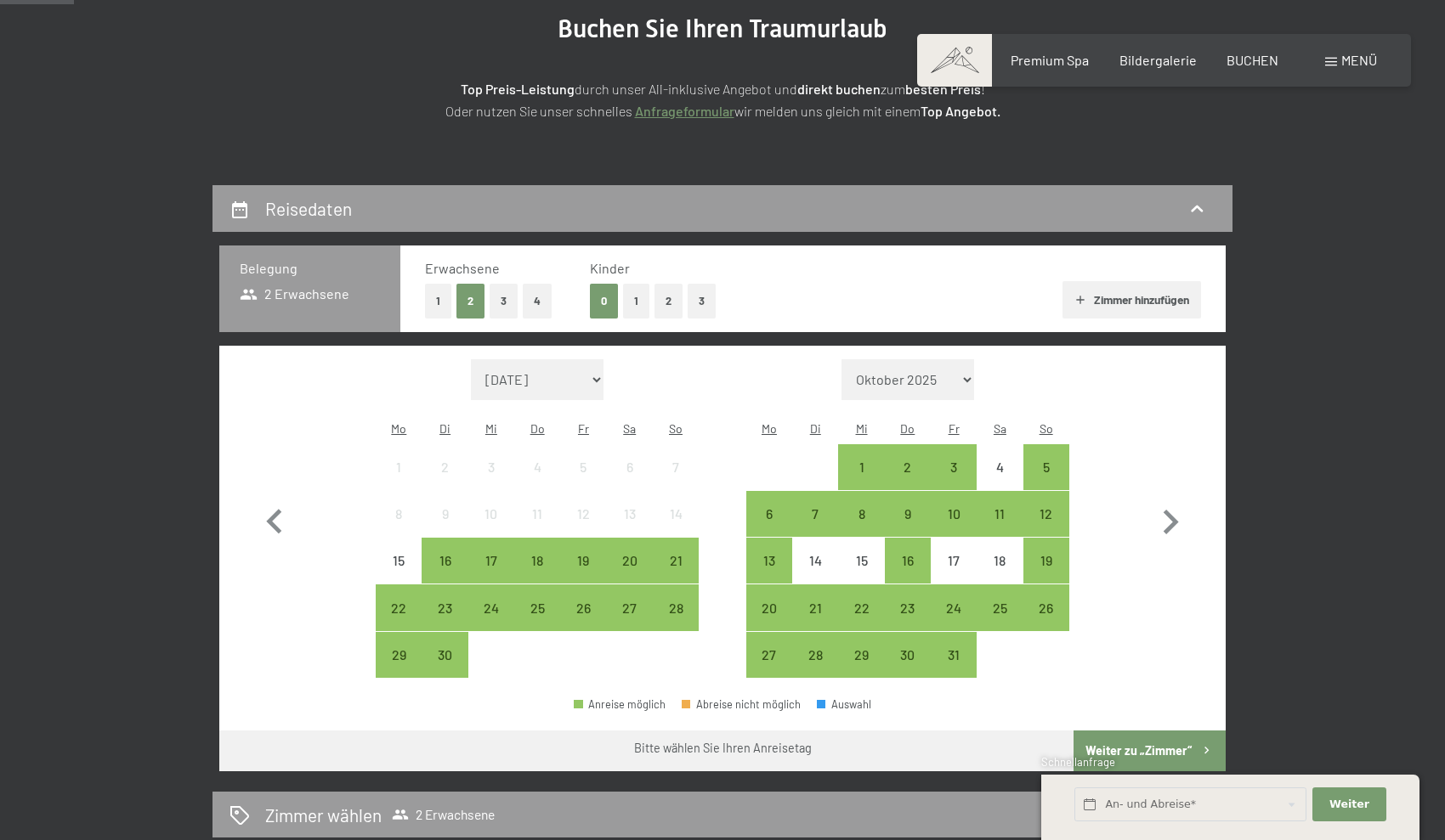
scroll to position [322, 0]
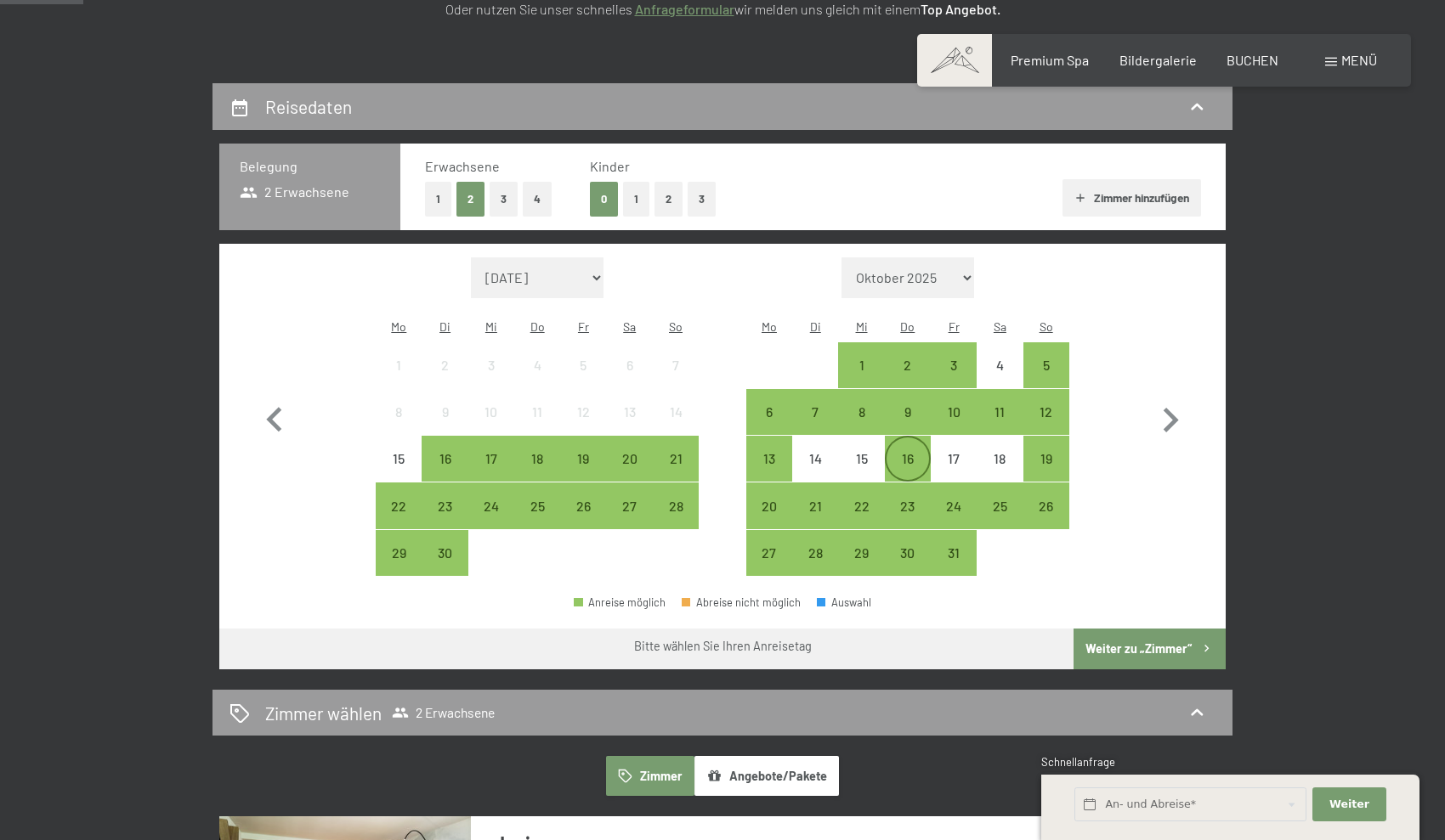
click at [929, 452] on div "16" at bounding box center [908, 473] width 43 height 43
